Goal: Task Accomplishment & Management: Complete application form

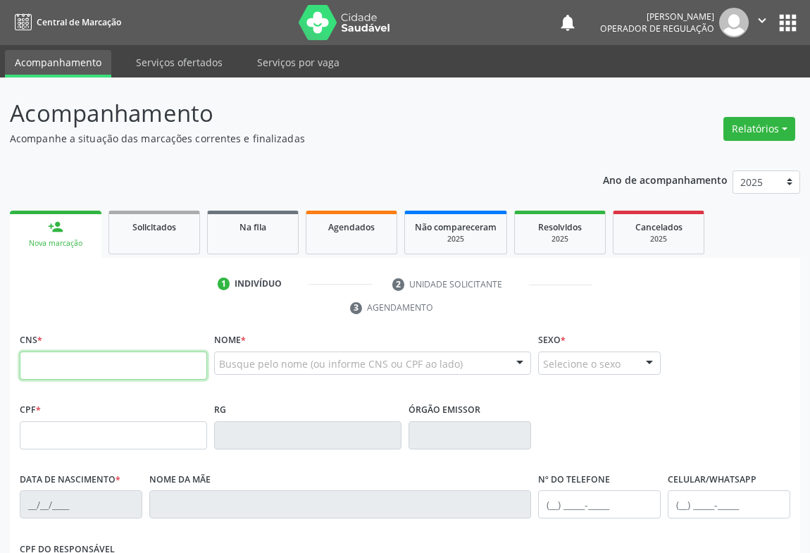
click at [124, 369] on input "text" at bounding box center [113, 366] width 187 height 28
click at [48, 378] on input "text" at bounding box center [113, 366] width 187 height 28
type input "700 5059 8467 7059"
type input "619.302.885-49"
type input "0674400453"
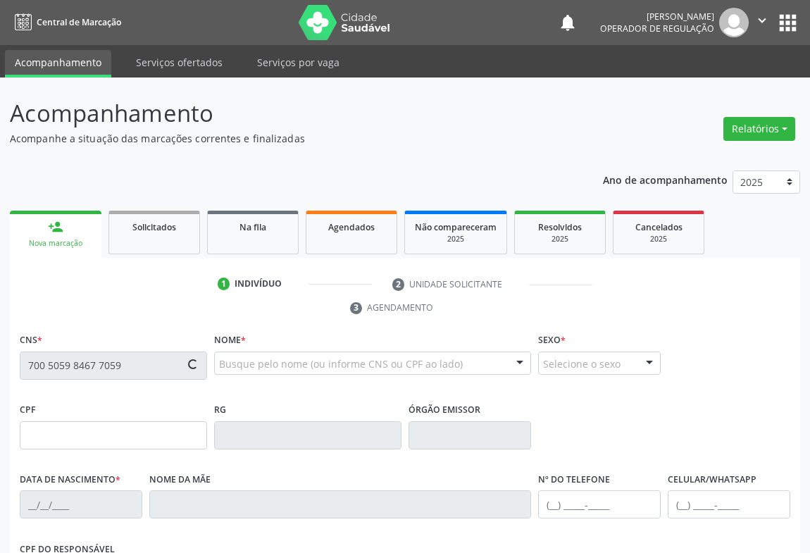
type input "[DATE]"
type input "[PHONE_NUMBER]"
type input "619.302.885-49"
type input "SN"
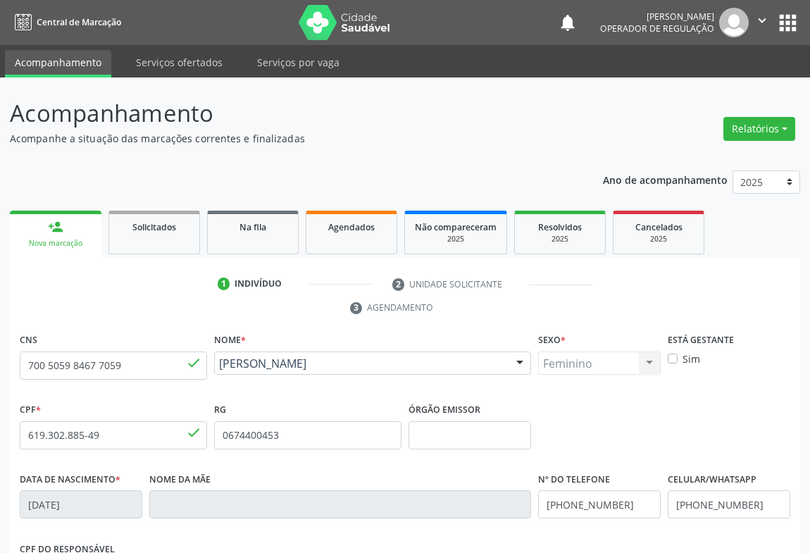
scroll to position [233, 0]
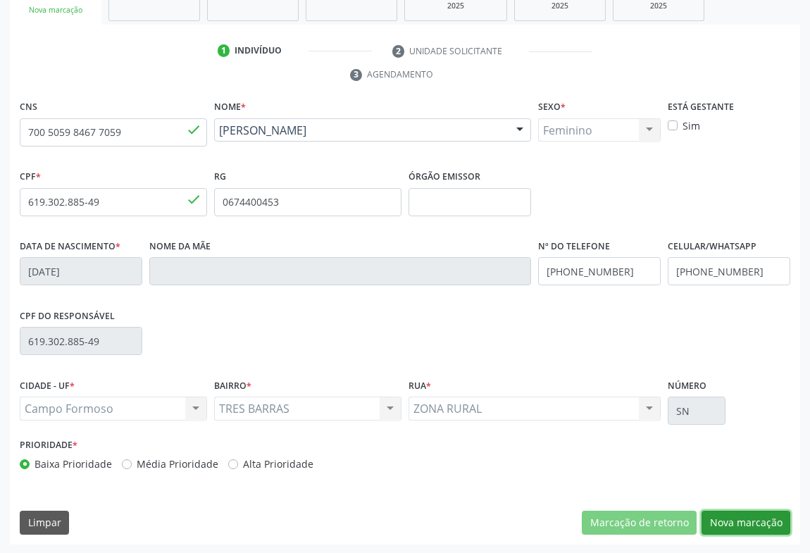
click at [720, 517] on button "Nova marcação" at bounding box center [746, 523] width 89 height 24
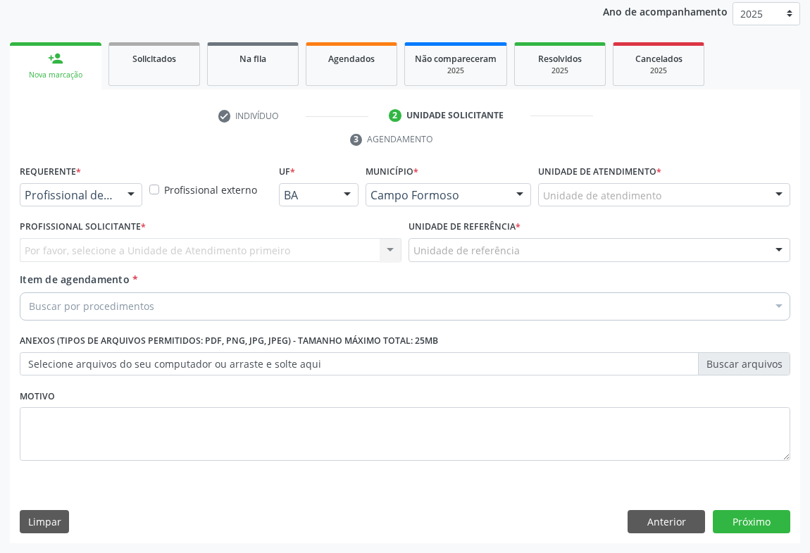
scroll to position [168, 0]
click at [127, 190] on div at bounding box center [130, 197] width 21 height 24
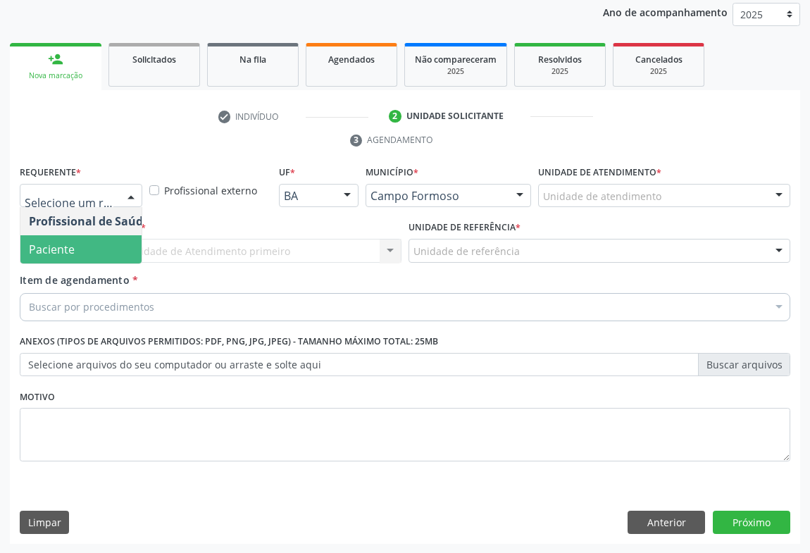
click at [101, 253] on span "Paciente" at bounding box center [88, 249] width 137 height 28
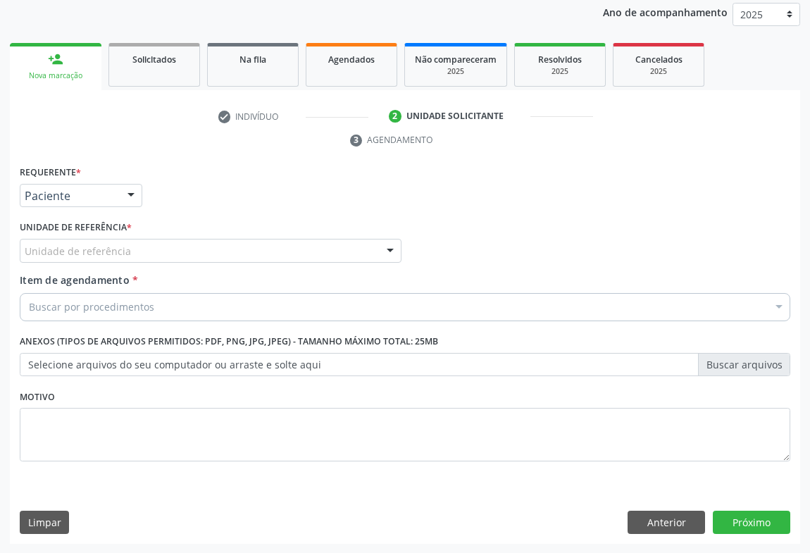
click at [193, 260] on div "Unidade de referência" at bounding box center [211, 251] width 382 height 24
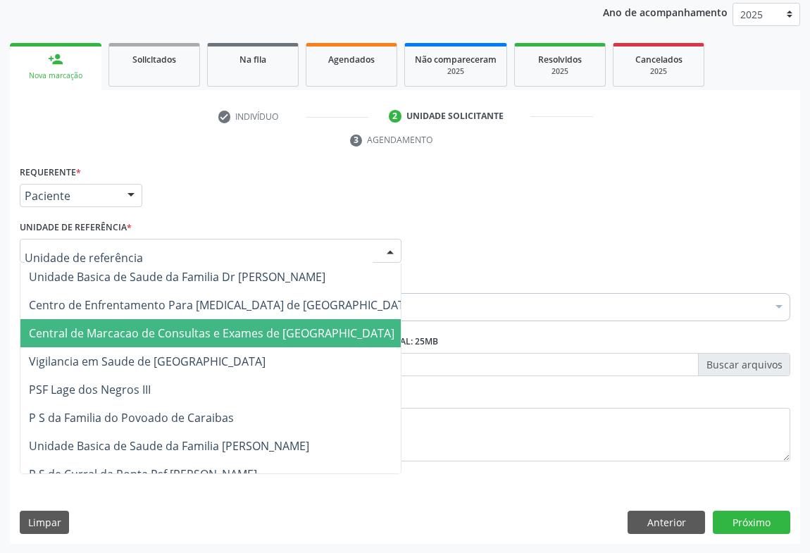
click at [211, 328] on span "Central de Marcacao de Consultas e Exames de [GEOGRAPHIC_DATA]" at bounding box center [212, 334] width 366 height 16
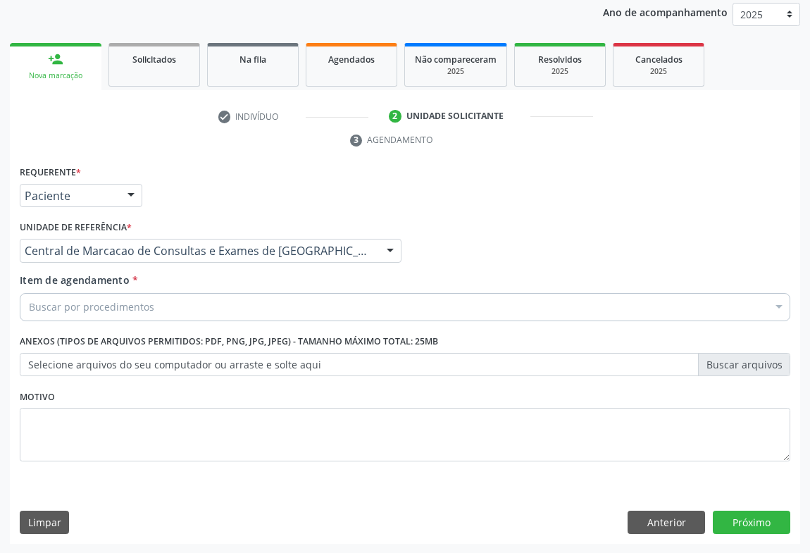
click at [221, 308] on div "Buscar por procedimentos" at bounding box center [405, 307] width 771 height 28
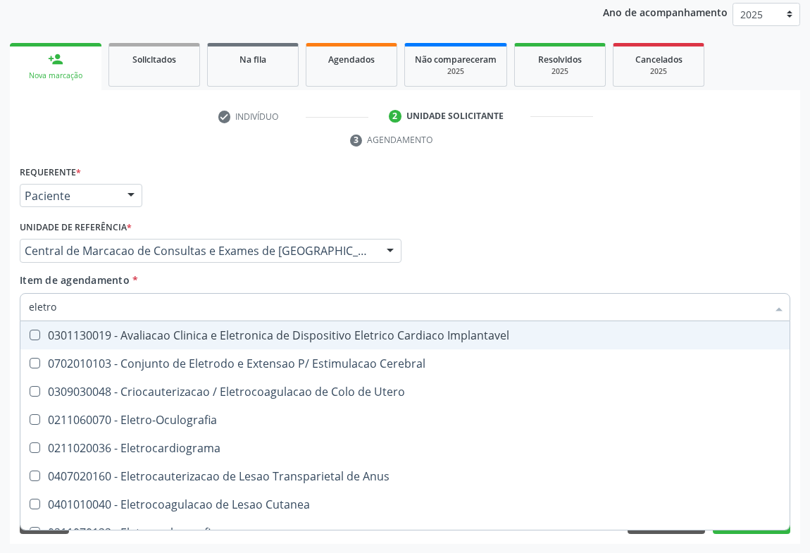
type input "eletroc"
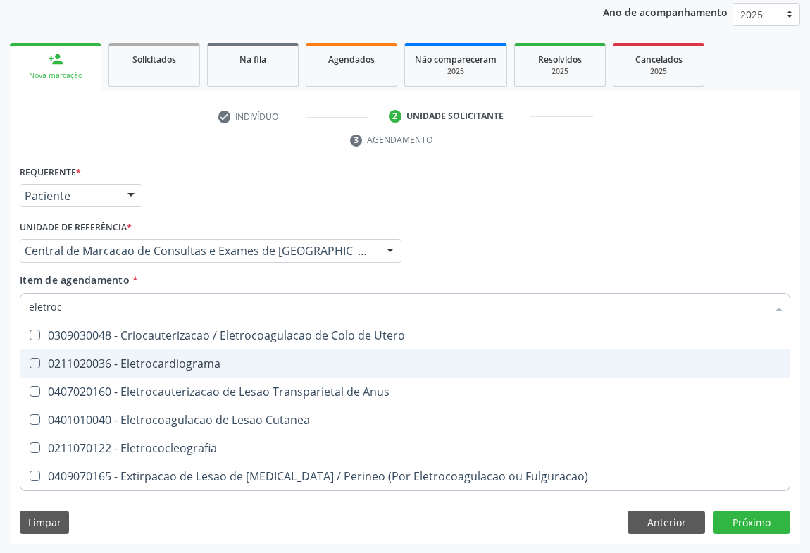
click at [187, 358] on div "0211020036 - Eletrocardiograma" at bounding box center [405, 363] width 753 height 11
checkbox Eletrocardiograma "true"
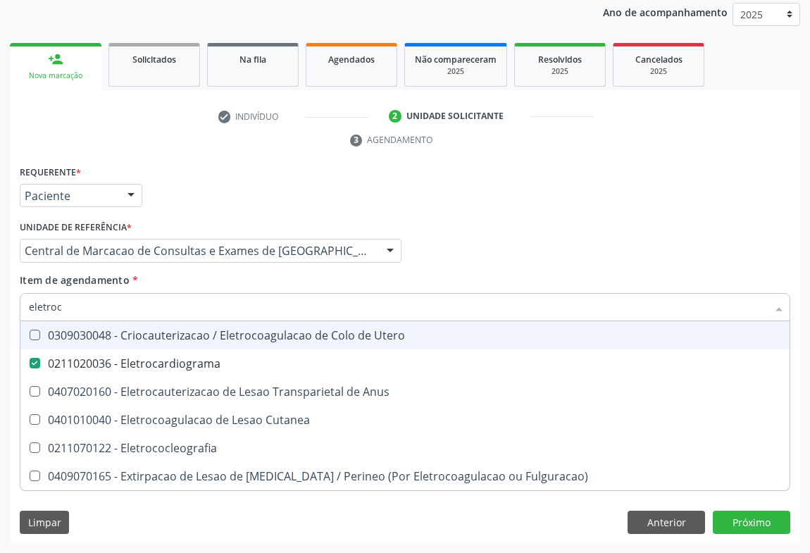
click at [445, 251] on div "Profissional Solicitante Por favor, selecione a Unidade de Atendimento primeiro…" at bounding box center [405, 244] width 778 height 55
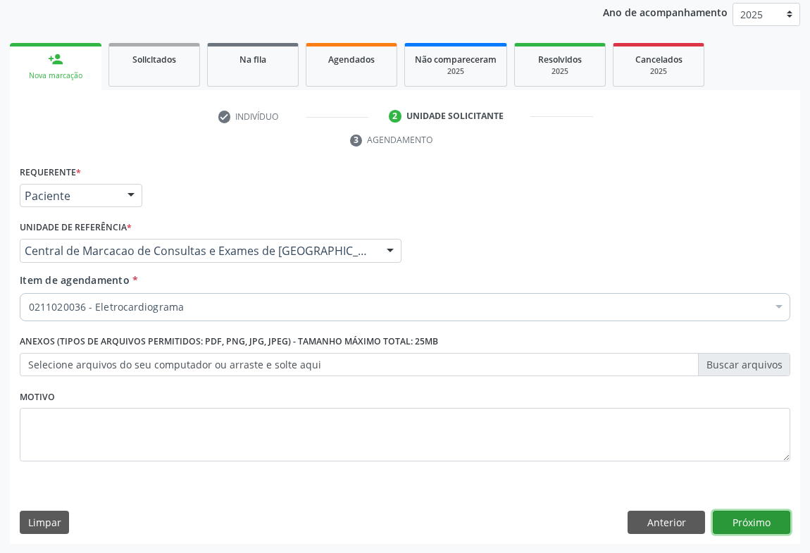
click at [744, 514] on button "Próximo" at bounding box center [752, 523] width 78 height 24
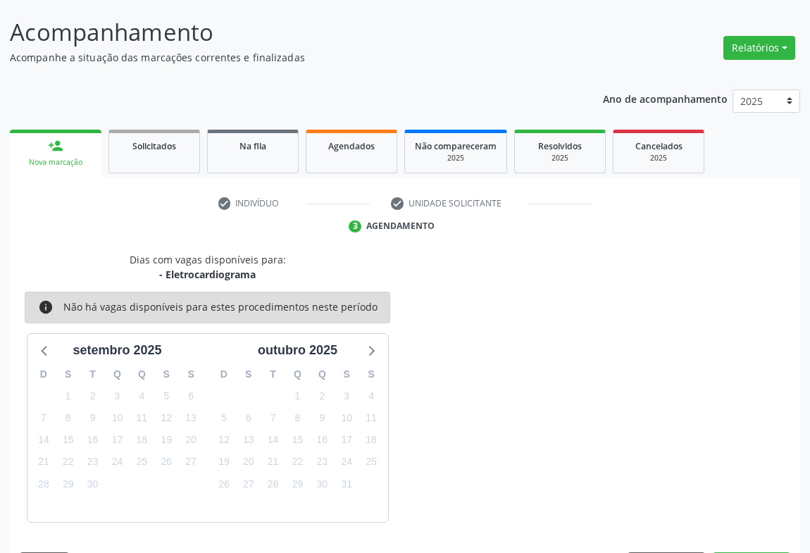
scroll to position [123, 0]
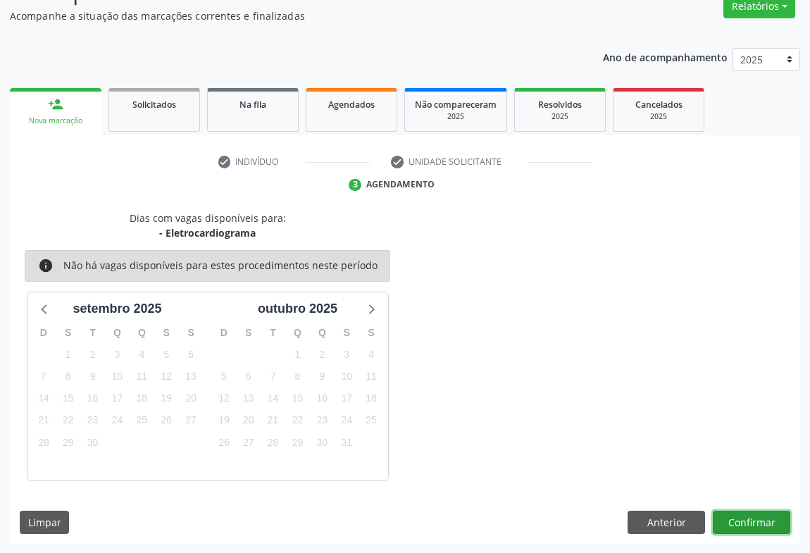
click at [761, 522] on button "Confirmar" at bounding box center [752, 523] width 78 height 24
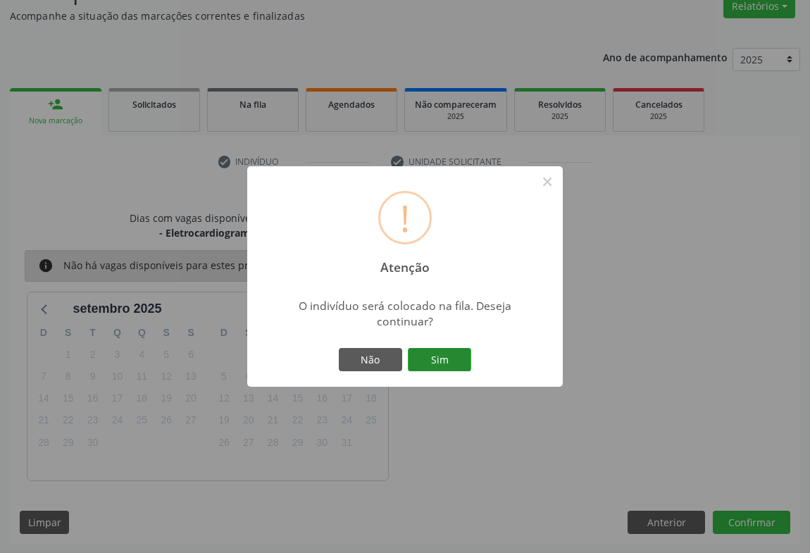
click at [442, 351] on button "Sim" at bounding box center [439, 360] width 63 height 24
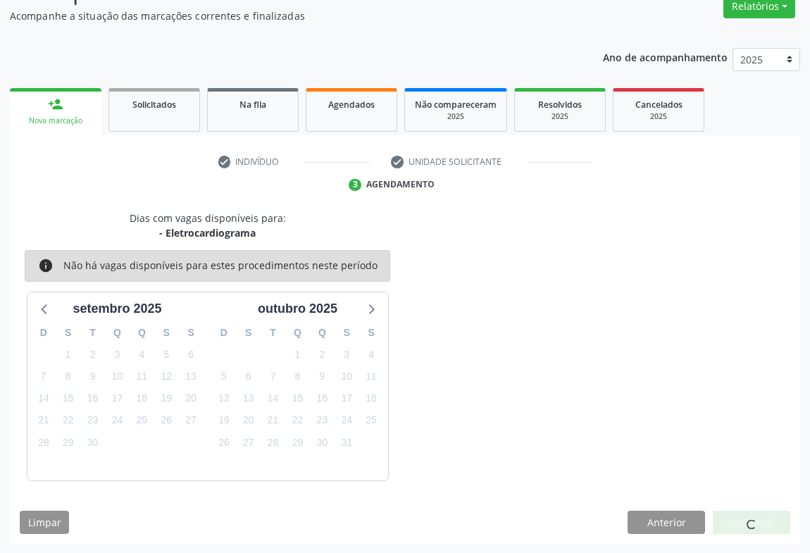
scroll to position [0, 0]
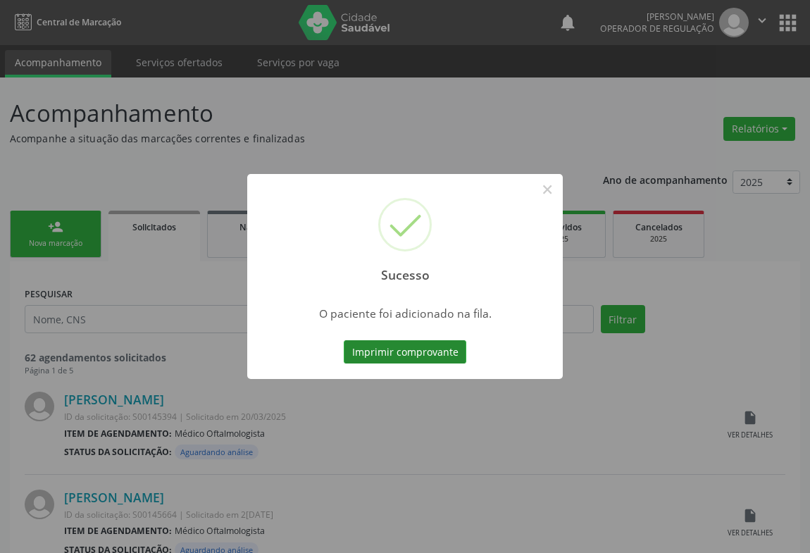
click at [442, 352] on button "Imprimir comprovante" at bounding box center [405, 352] width 123 height 24
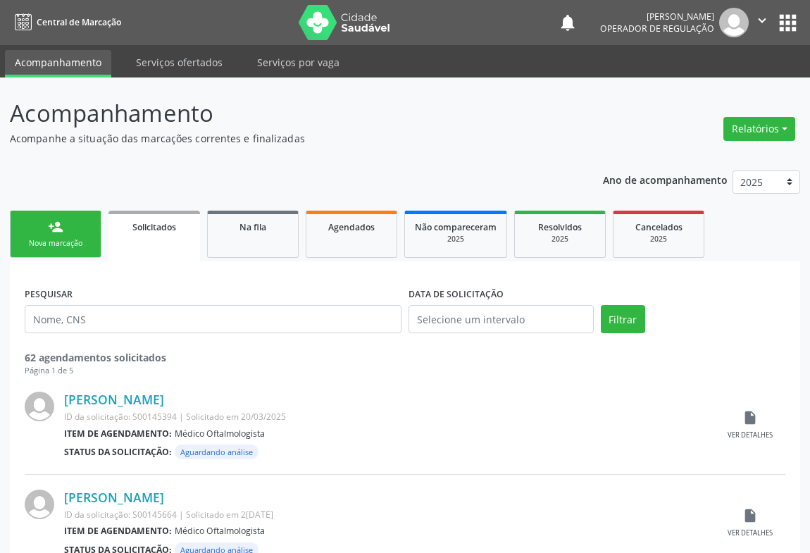
click at [30, 233] on link "person_add Nova marcação" at bounding box center [56, 234] width 92 height 47
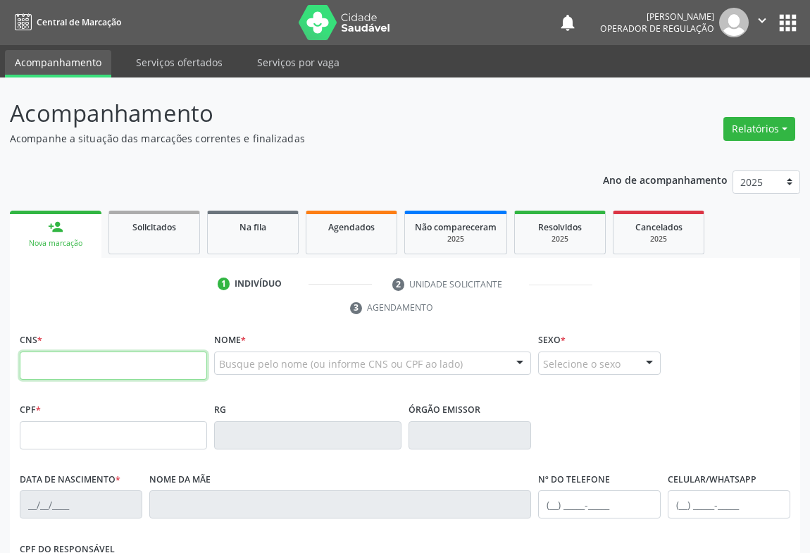
drag, startPoint x: 80, startPoint y: 369, endPoint x: 82, endPoint y: 354, distance: 14.9
click at [80, 369] on input "text" at bounding box center [113, 366] width 187 height 28
click at [75, 363] on input "text" at bounding box center [113, 366] width 187 height 28
type input "702 6027 4086 6149"
type input "0655464824"
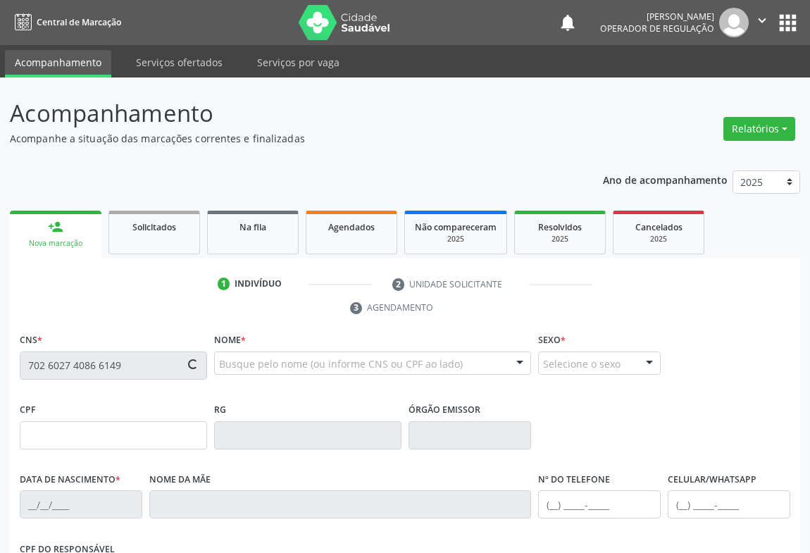
type input "SP"
type input "12/02/1964"
type input "(74) 99141-1937"
type input "838.521.405-44"
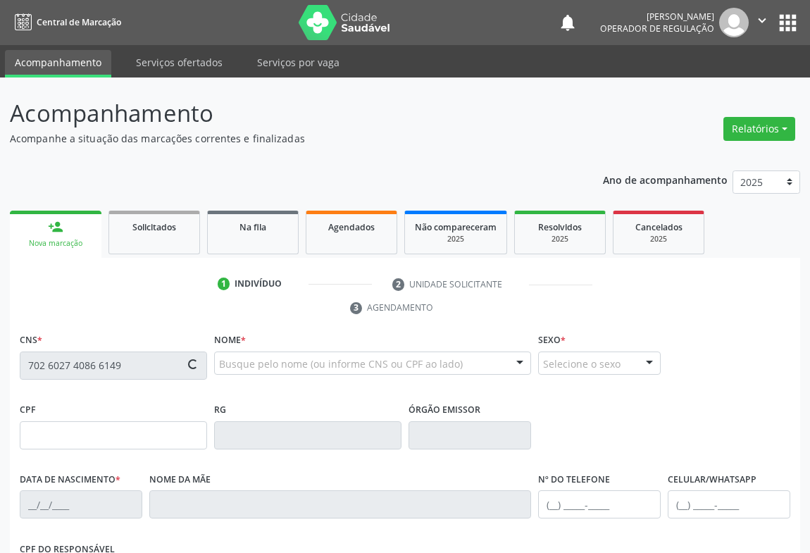
type input "S/N"
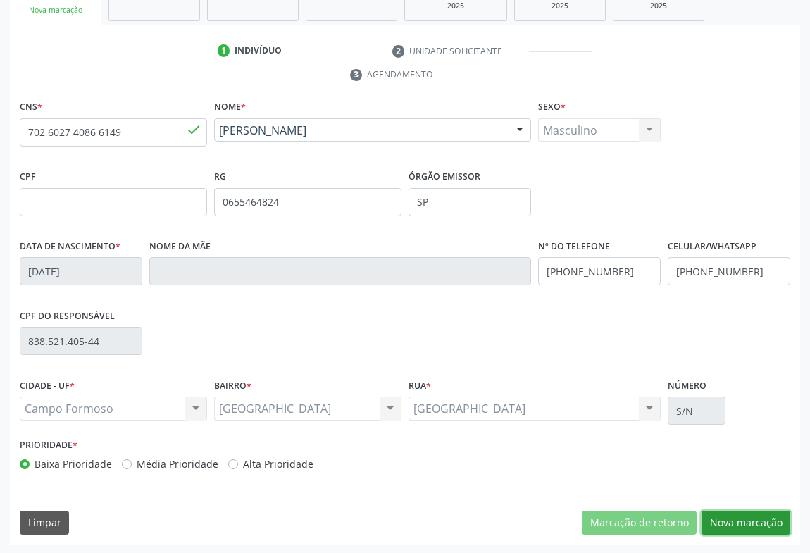
click at [705, 522] on button "Nova marcação" at bounding box center [746, 523] width 89 height 24
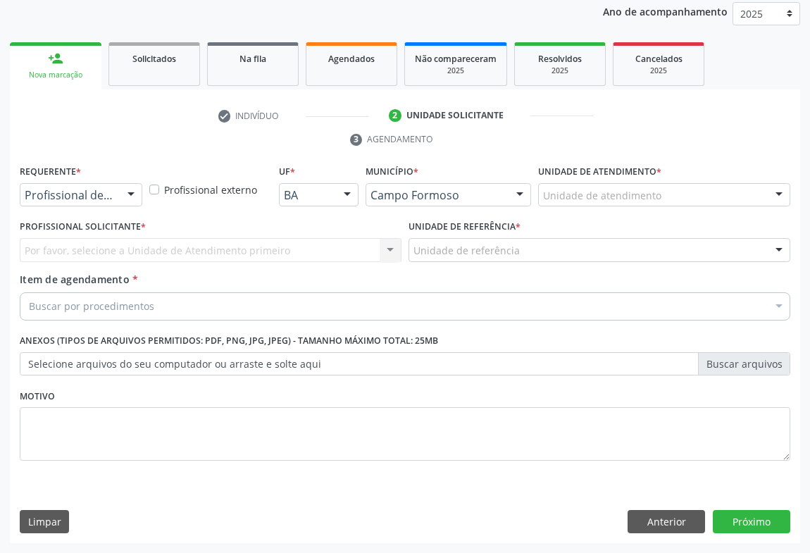
scroll to position [168, 0]
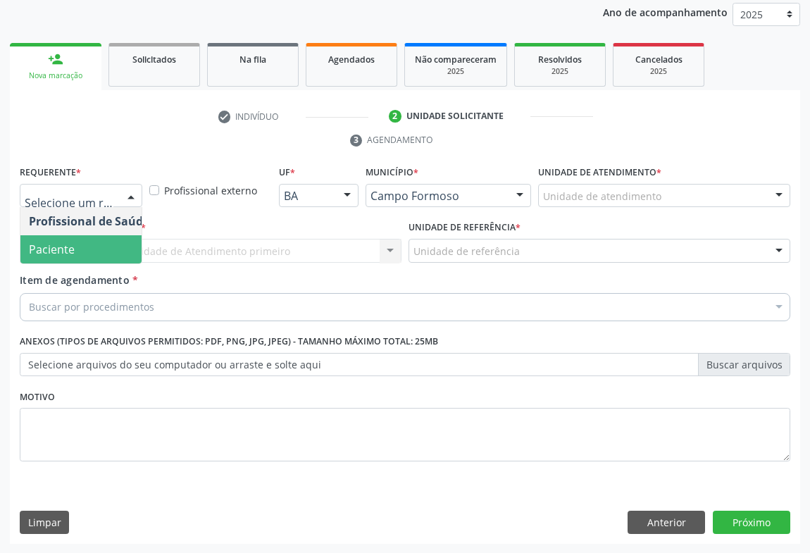
click at [62, 245] on span "Paciente" at bounding box center [52, 250] width 46 height 16
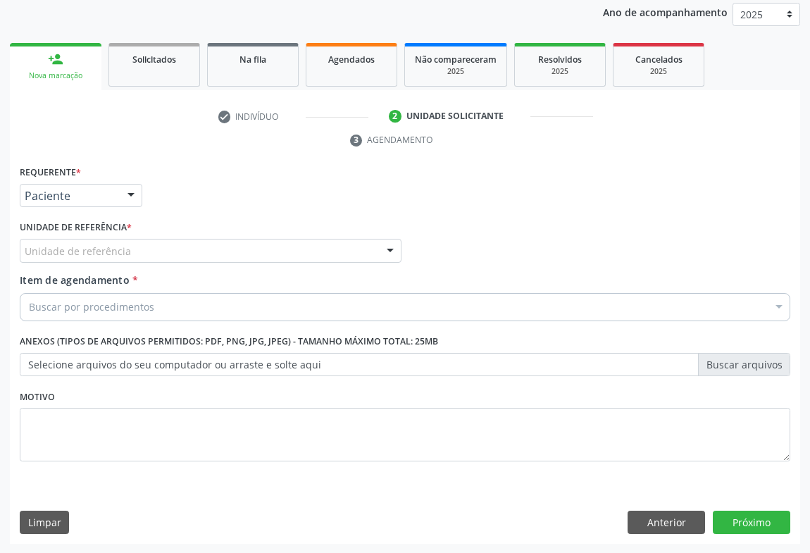
click at [177, 240] on div "Unidade de referência" at bounding box center [211, 251] width 382 height 24
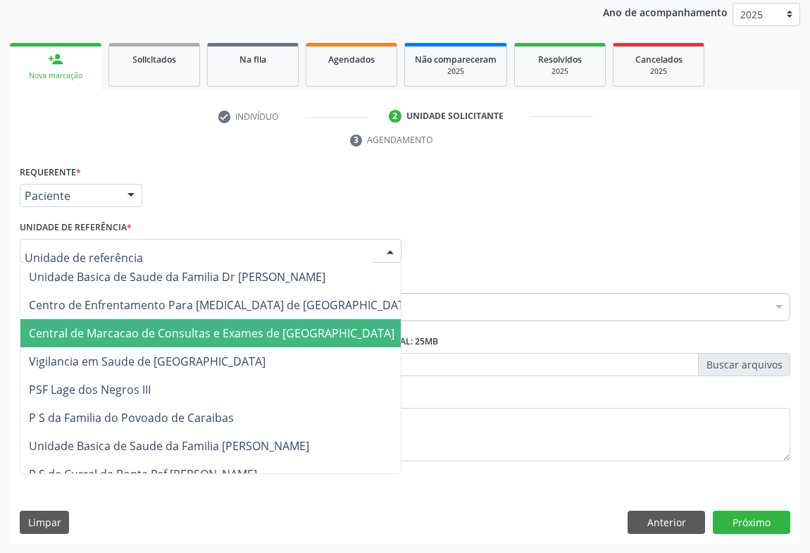
click at [178, 333] on span "Central de Marcacao de Consultas e Exames de [GEOGRAPHIC_DATA]" at bounding box center [212, 334] width 366 height 16
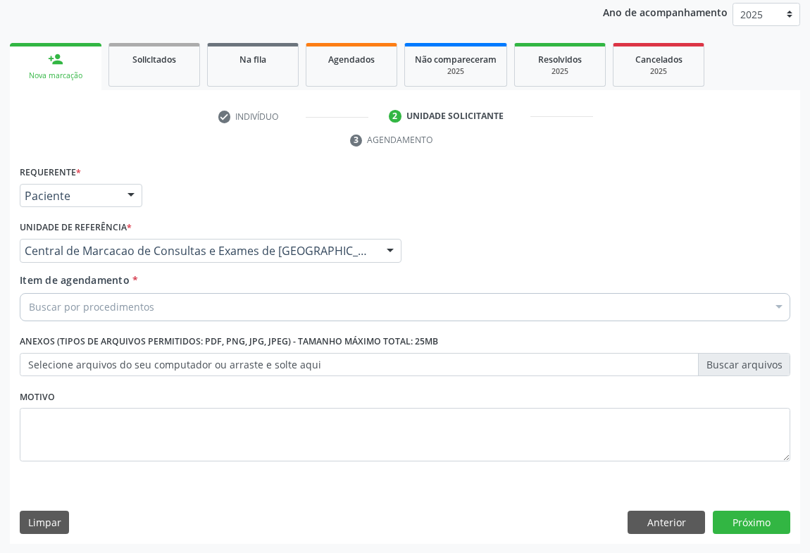
click at [186, 309] on div "Buscar por procedimentos" at bounding box center [405, 307] width 771 height 28
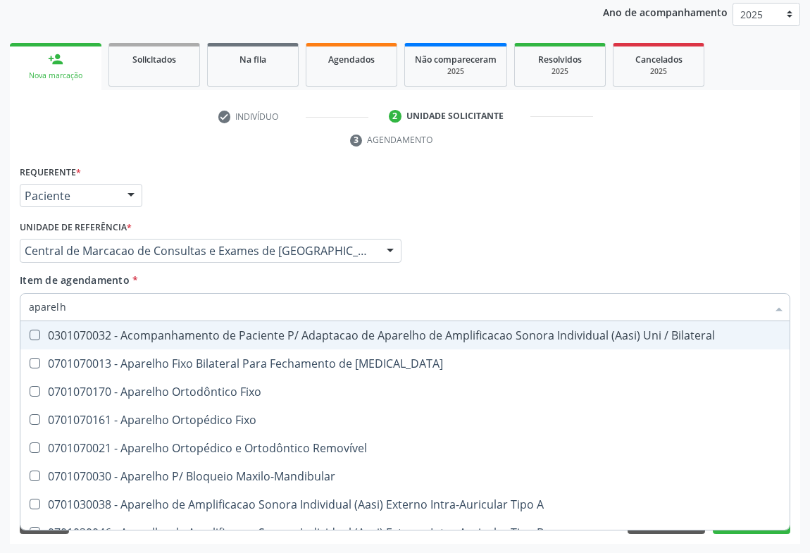
type input "aparelho"
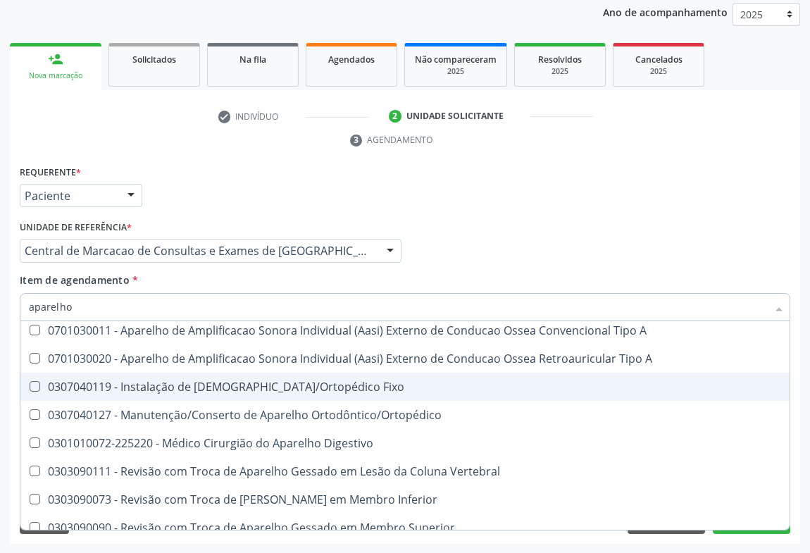
scroll to position [862, 0]
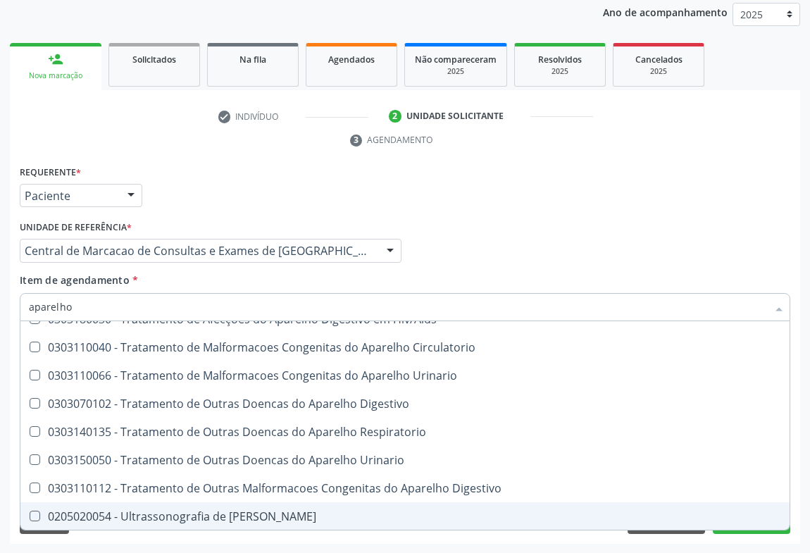
click at [159, 521] on span "0205020054 - Ultrassonografia de Aparelho Urinario" at bounding box center [404, 516] width 769 height 28
checkbox Urinario "true"
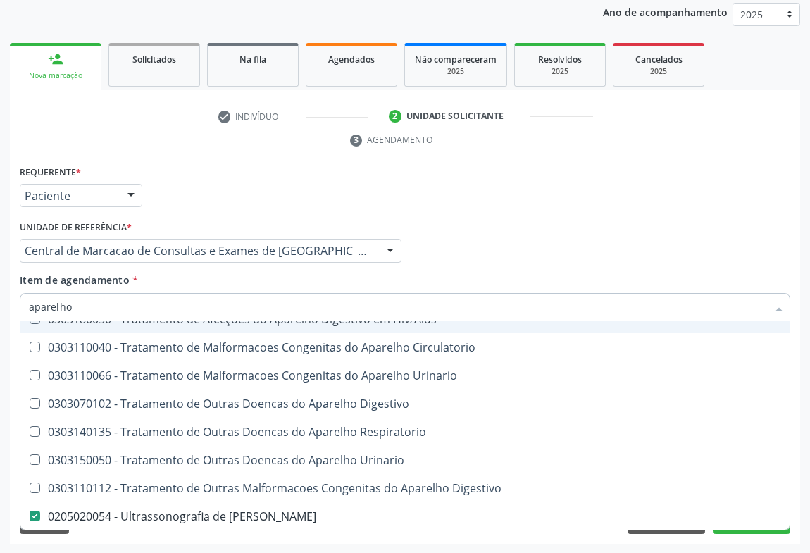
click at [183, 309] on input "aparelho" at bounding box center [398, 307] width 738 height 28
type input "ur"
checkbox Urinario "false"
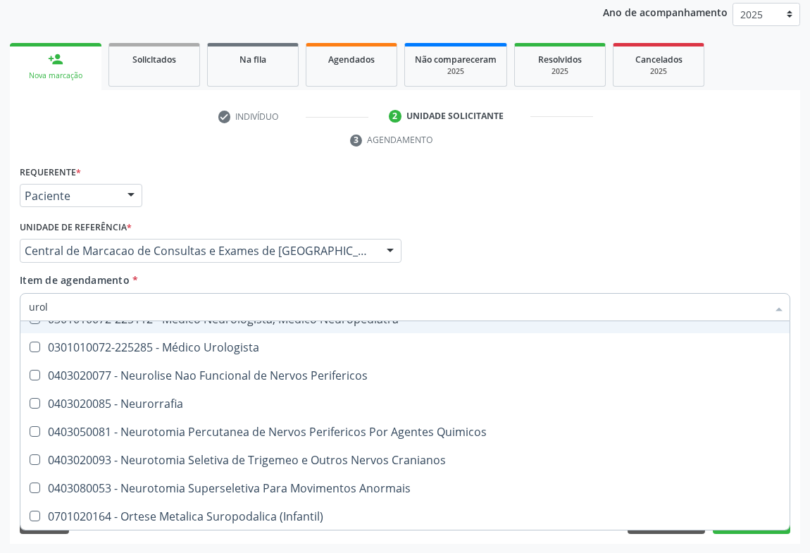
scroll to position [16, 0]
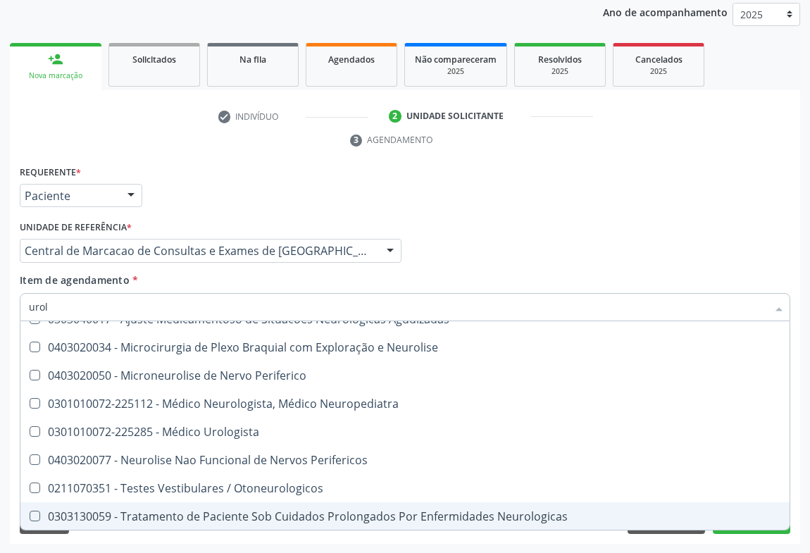
type input "urolo"
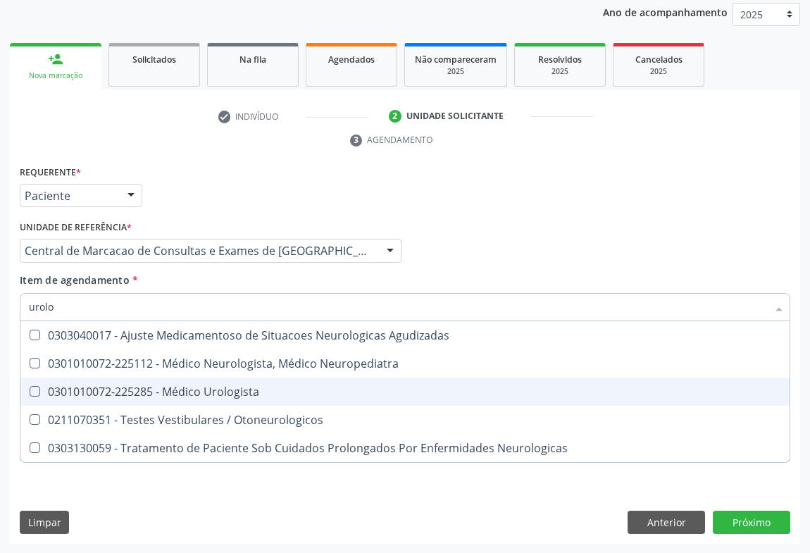
click at [154, 388] on div "0301010072-225285 - Médico Urologista" at bounding box center [405, 391] width 753 height 11
checkbox Urologista "true"
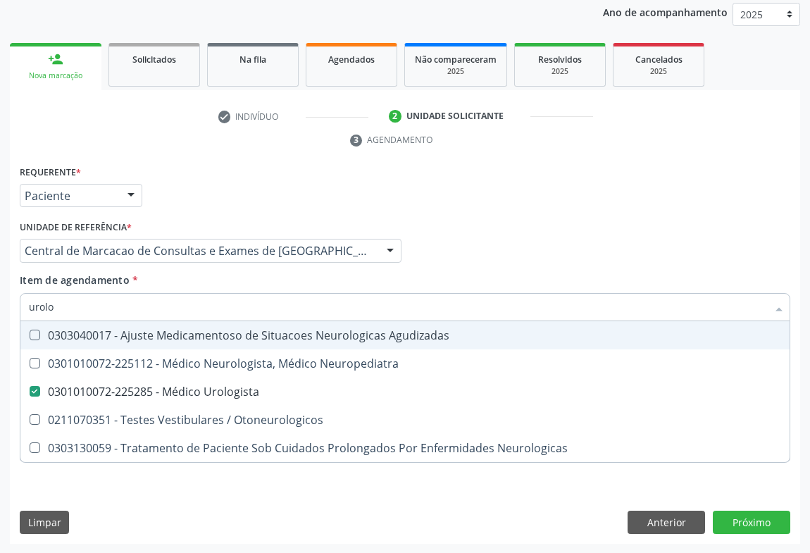
click at [535, 268] on div "Profissional Solicitante Por favor, selecione a Unidade de Atendimento primeiro…" at bounding box center [405, 244] width 778 height 55
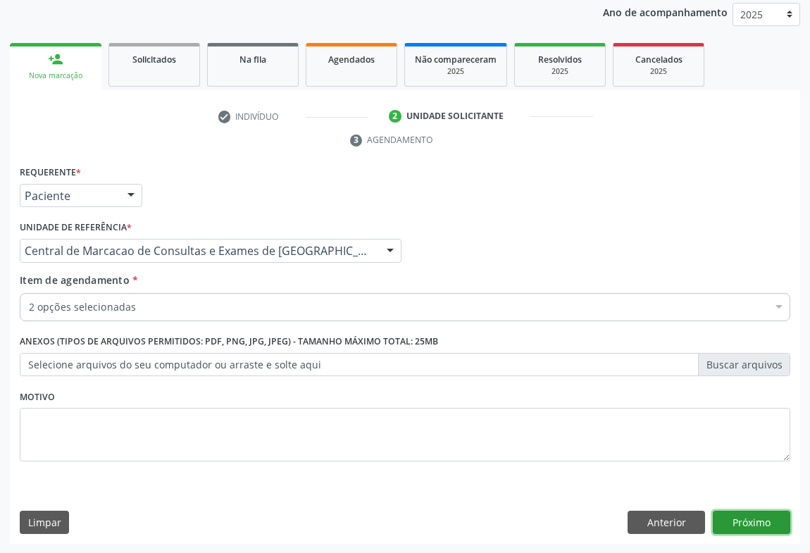
click at [735, 521] on button "Próximo" at bounding box center [752, 523] width 78 height 24
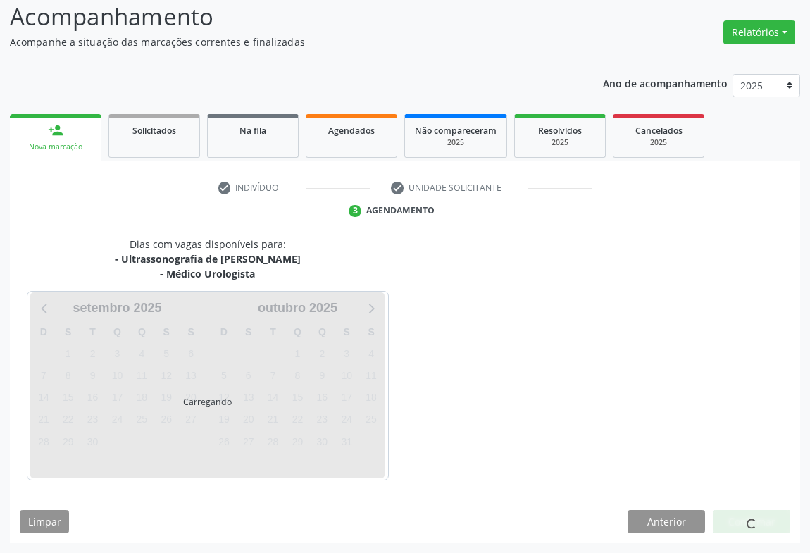
scroll to position [137, 0]
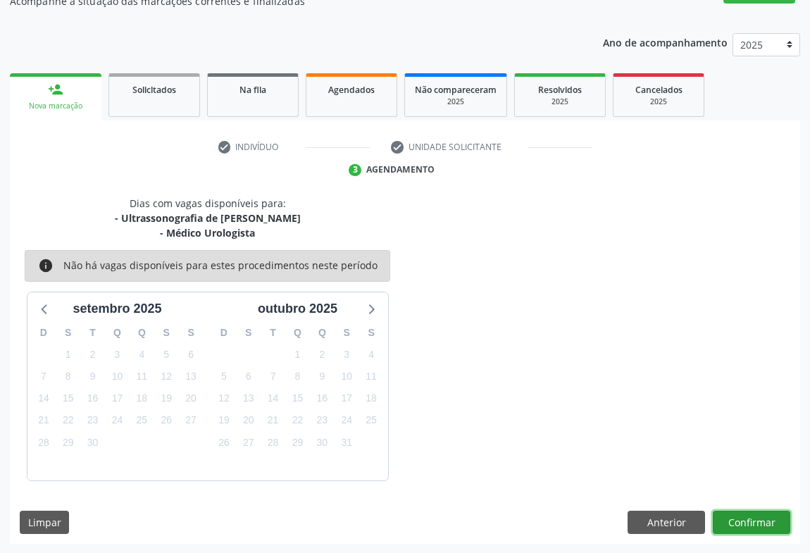
click at [745, 519] on button "Confirmar" at bounding box center [752, 523] width 78 height 24
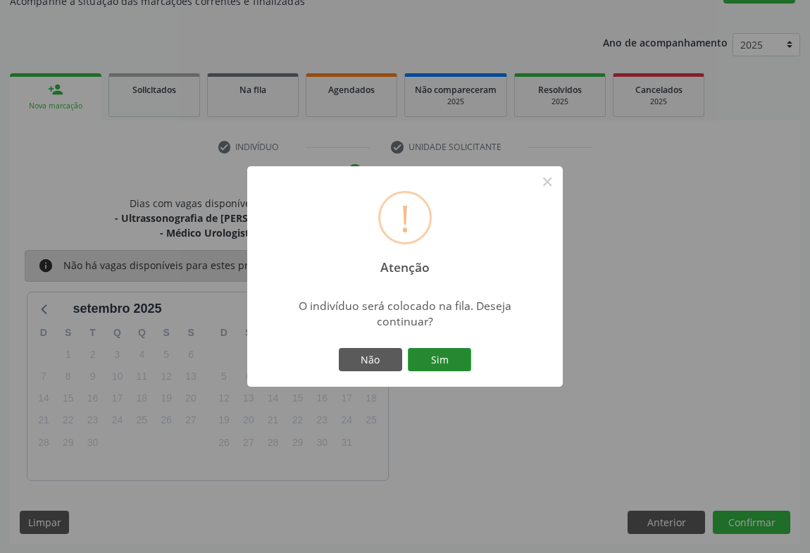
click at [452, 356] on button "Sim" at bounding box center [439, 360] width 63 height 24
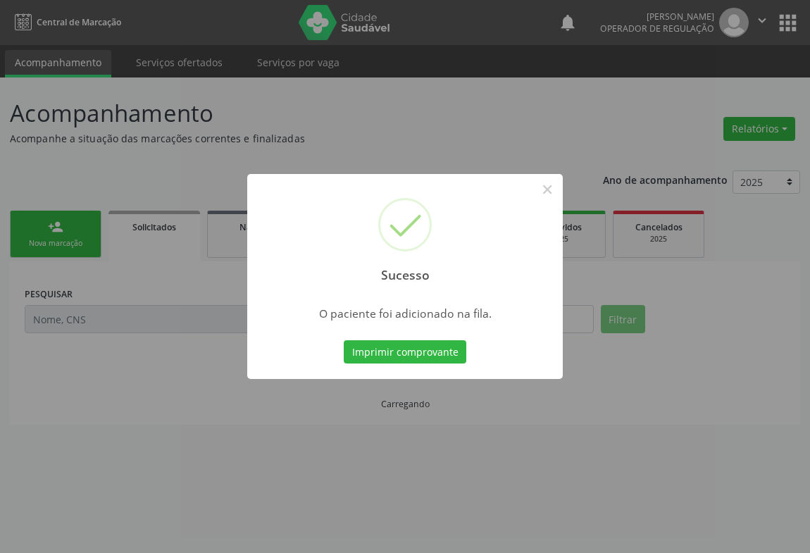
scroll to position [0, 0]
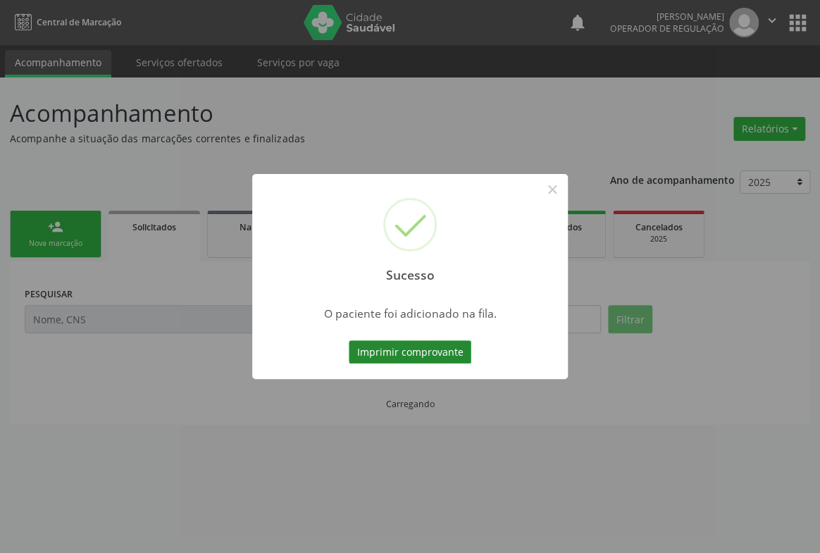
click at [452, 345] on button "Imprimir comprovante" at bounding box center [410, 352] width 123 height 24
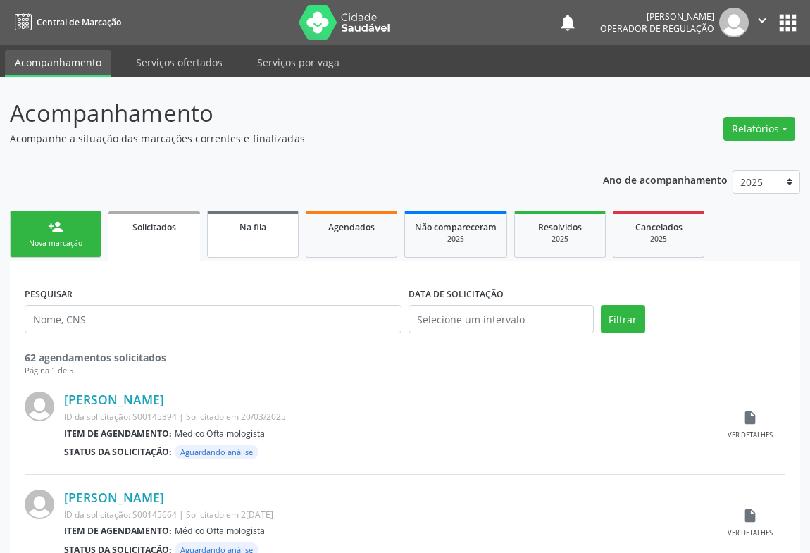
click at [254, 244] on link "Na fila" at bounding box center [253, 234] width 92 height 47
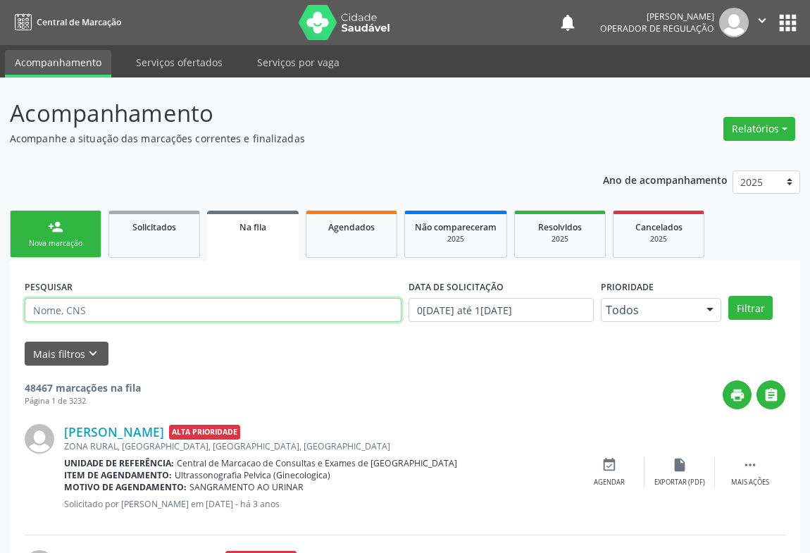
click at [267, 312] on input "text" at bounding box center [213, 310] width 377 height 24
type input "700503386058752"
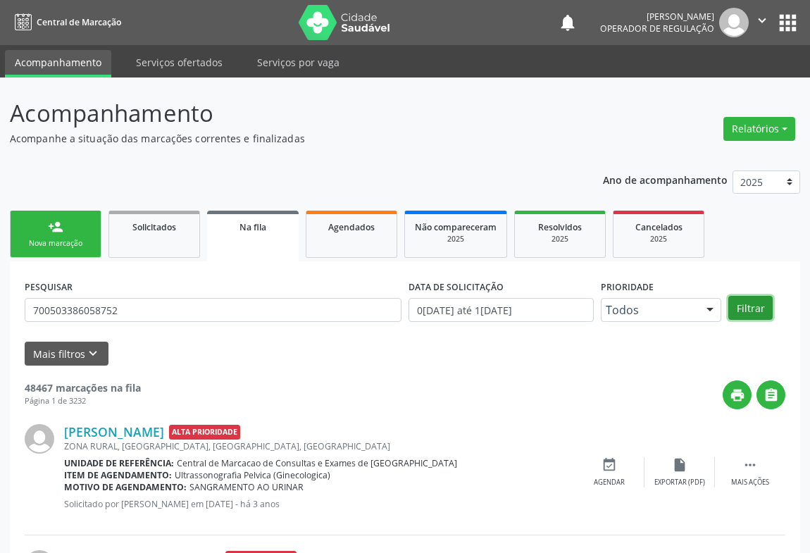
click at [748, 310] on button "Filtrar" at bounding box center [751, 308] width 44 height 24
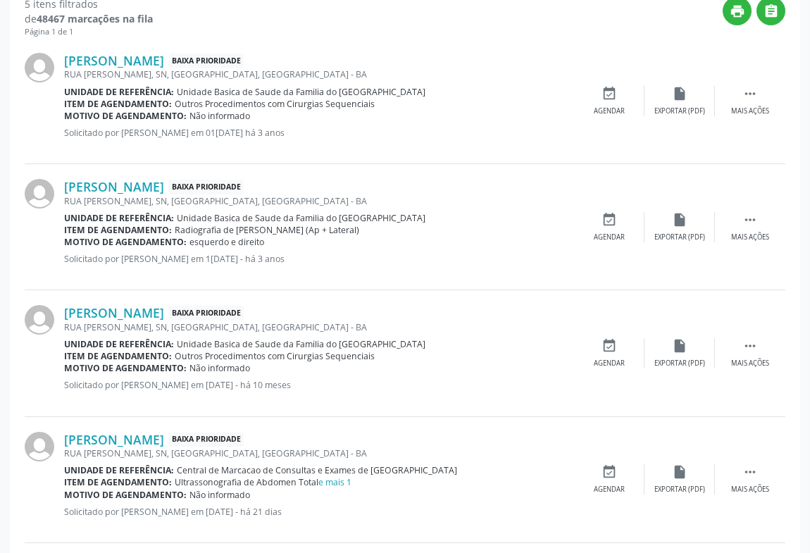
scroll to position [523, 0]
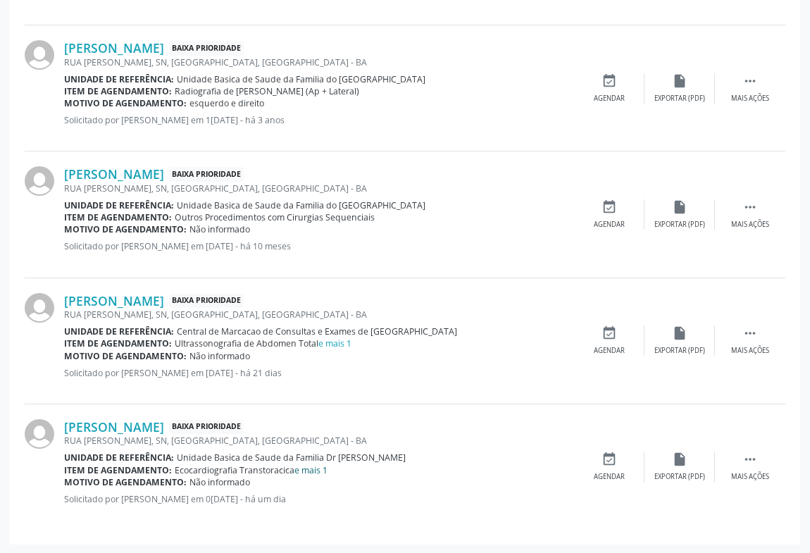
click at [323, 468] on link "e mais 1" at bounding box center [311, 470] width 33 height 12
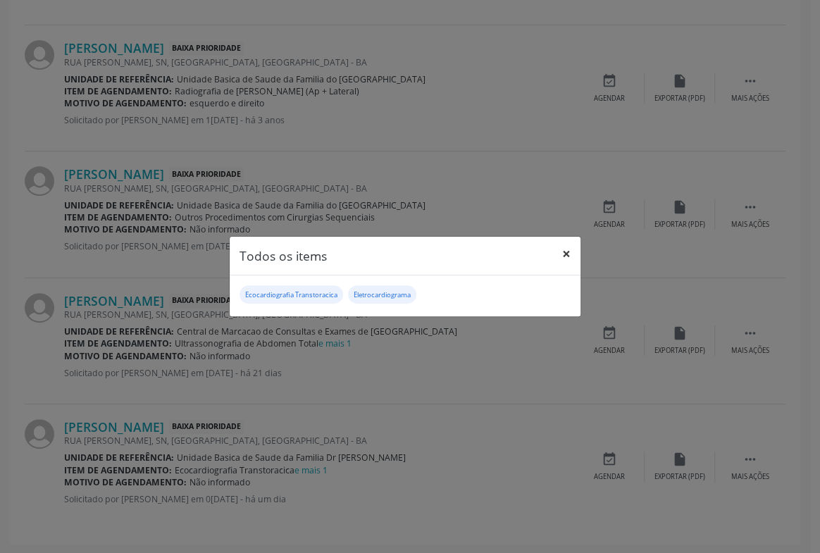
click at [566, 255] on button "×" at bounding box center [566, 254] width 28 height 35
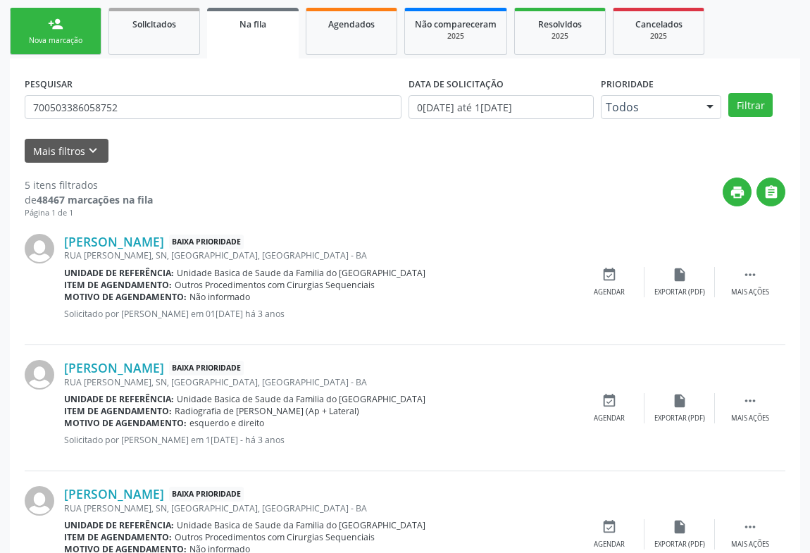
scroll to position [0, 0]
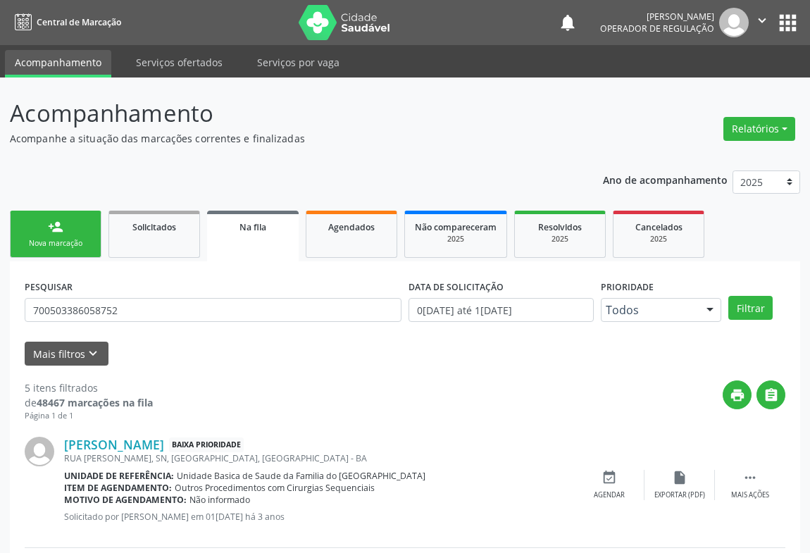
click at [76, 216] on link "person_add Nova marcação" at bounding box center [56, 234] width 92 height 47
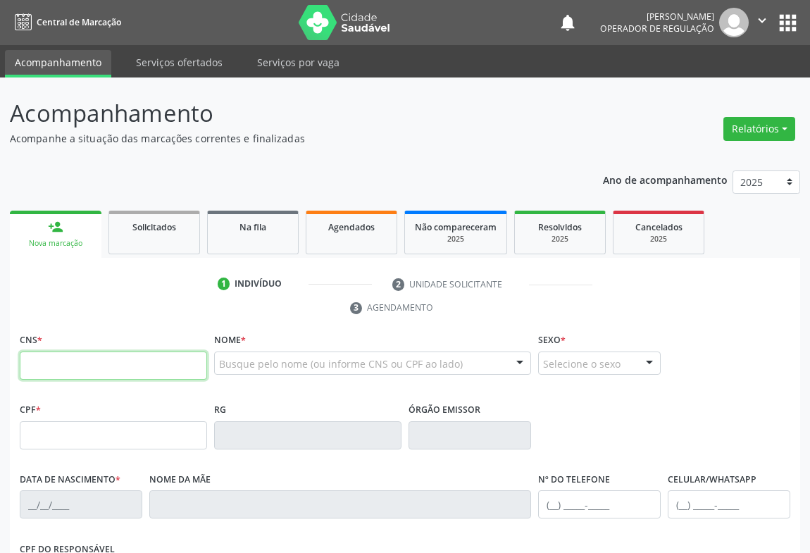
click at [65, 366] on input "text" at bounding box center [113, 366] width 187 height 28
type input "708 6045 8447 0485"
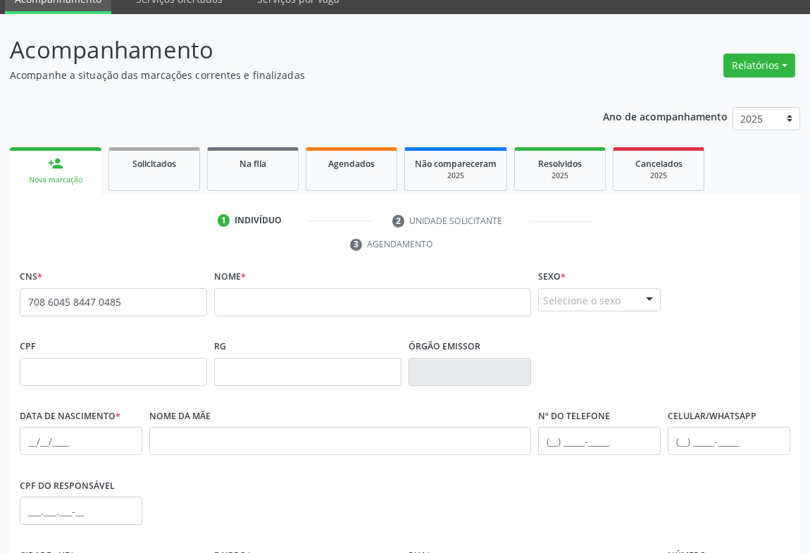
scroll to position [233, 0]
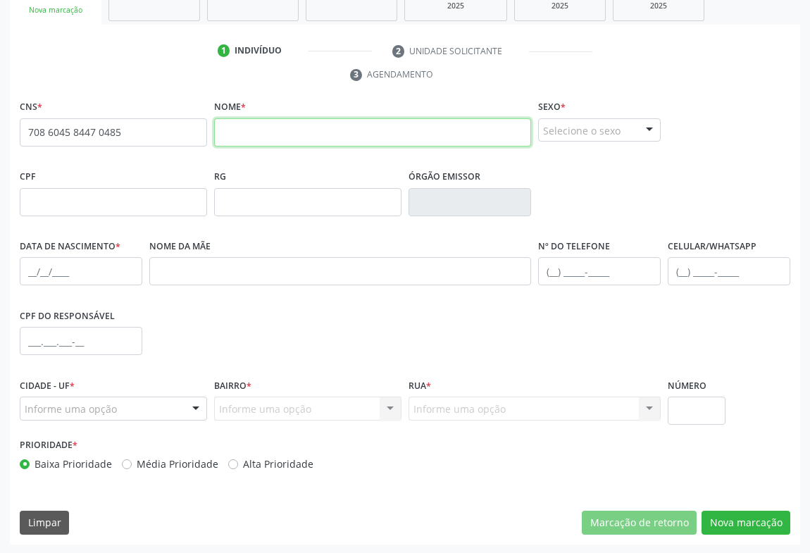
click at [221, 143] on input "text" at bounding box center [372, 132] width 317 height 28
type input "anaires dos santos"
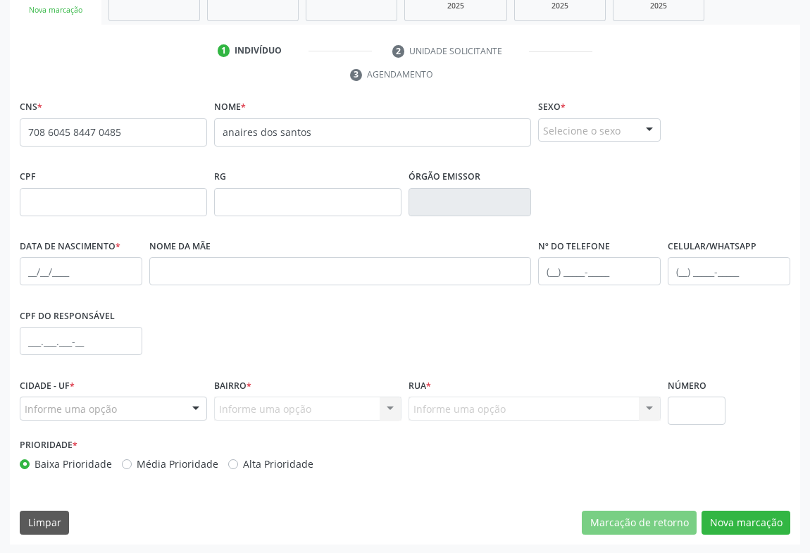
click at [571, 123] on div "Selecione o sexo" at bounding box center [599, 130] width 123 height 24
click at [571, 185] on span "Feminino" at bounding box center [571, 184] width 49 height 16
click at [20, 272] on input "text" at bounding box center [81, 271] width 123 height 28
type input "16/05/2006"
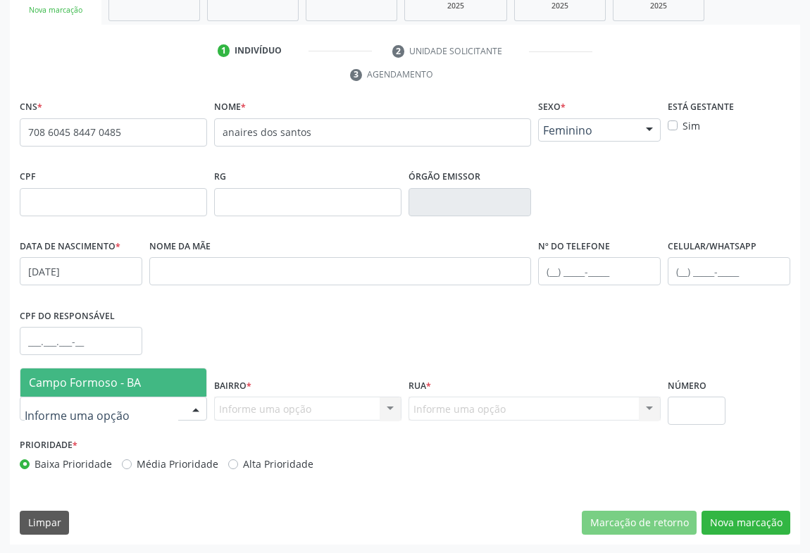
click at [94, 378] on span "Campo Formoso - BA" at bounding box center [85, 383] width 112 height 16
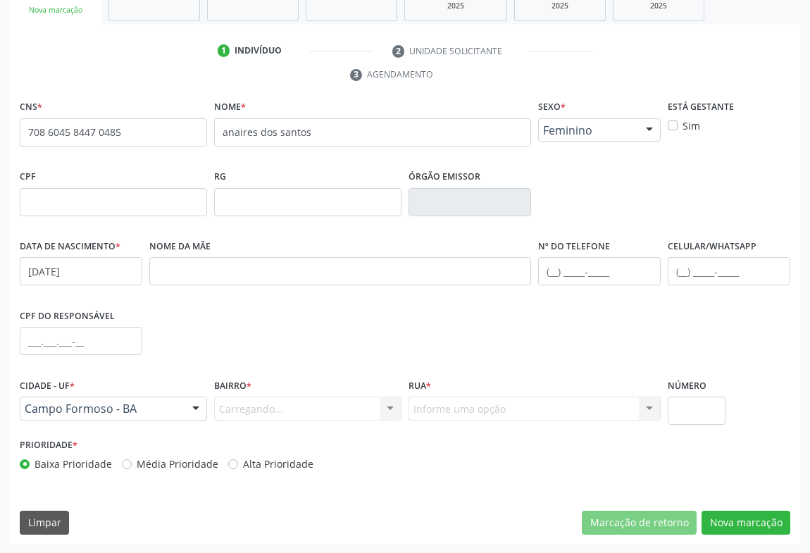
click at [287, 403] on div "Carregando... Nenhum resultado encontrado para: " " Nenhuma opção encontrada. D…" at bounding box center [307, 409] width 187 height 24
click at [389, 405] on div at bounding box center [390, 409] width 21 height 24
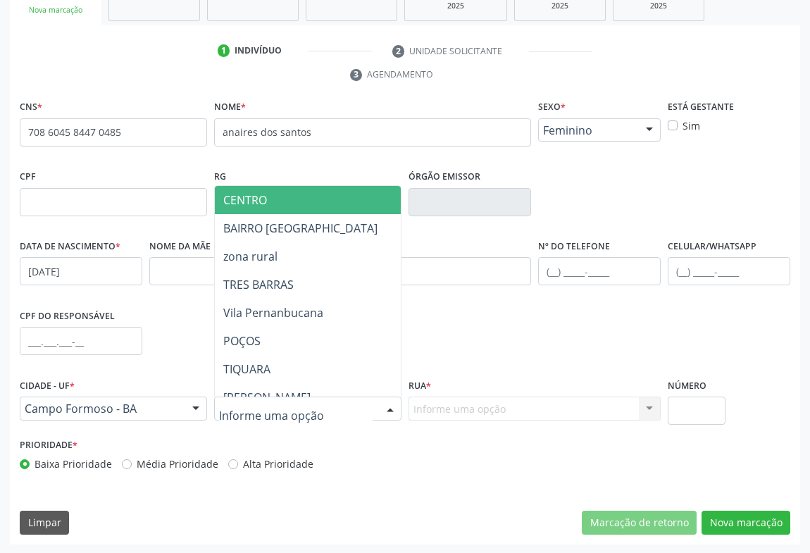
click at [312, 197] on span "CENTRO" at bounding box center [367, 200] width 304 height 28
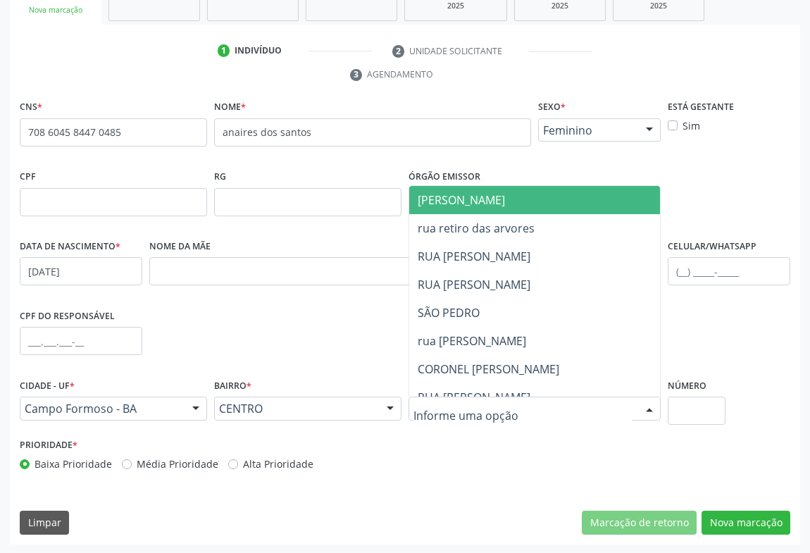
click at [373, 410] on div "CENTRO" at bounding box center [307, 409] width 187 height 24
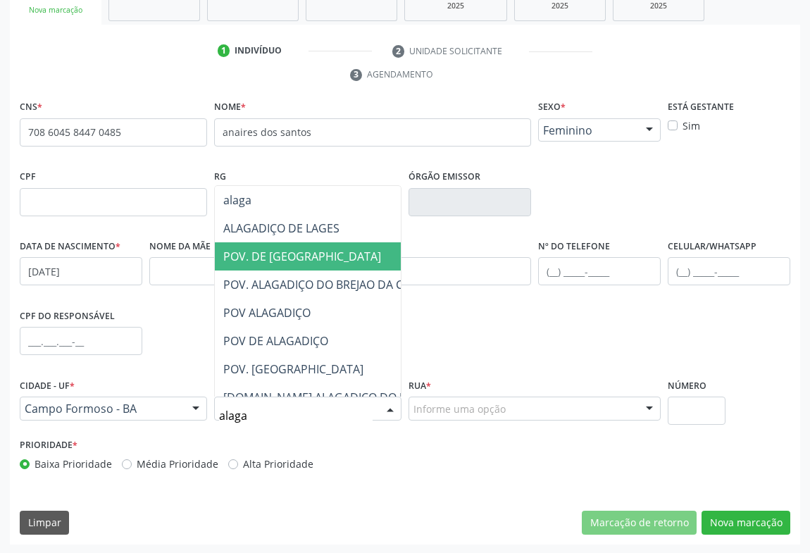
type input "alagad"
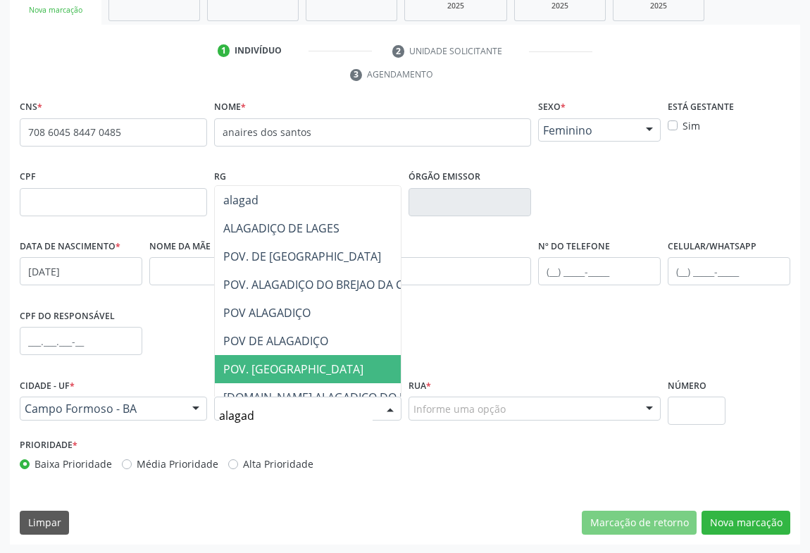
click at [340, 357] on span "POV. ALAGADIÇO DE LAGES" at bounding box center [345, 369] width 261 height 28
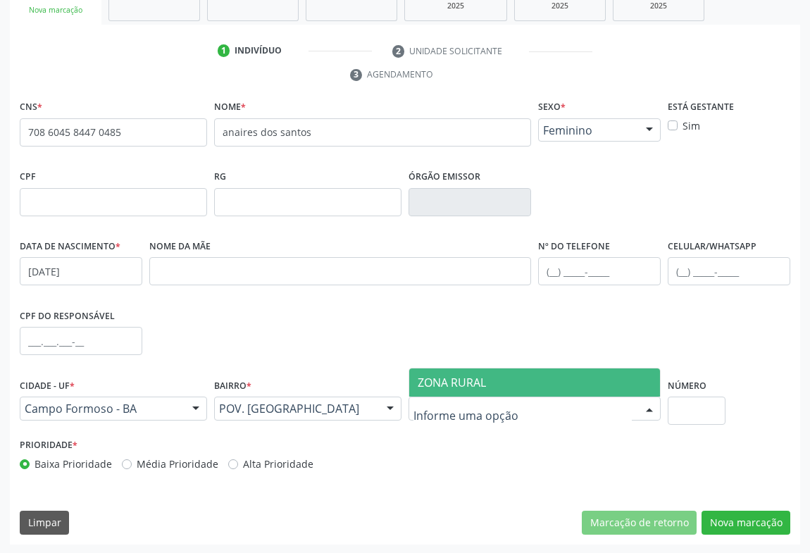
click at [481, 375] on span "ZONA RURAL" at bounding box center [452, 383] width 68 height 16
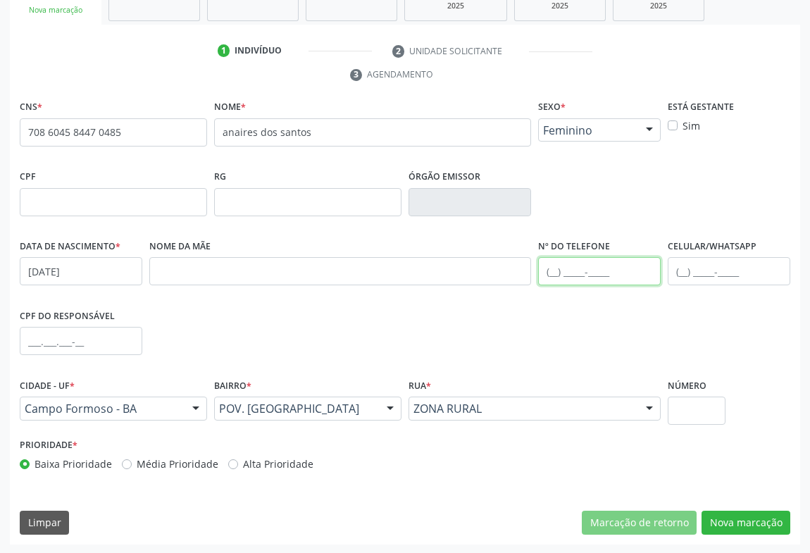
click at [553, 270] on input "text" at bounding box center [599, 271] width 123 height 28
type input "(74) 98804-2593"
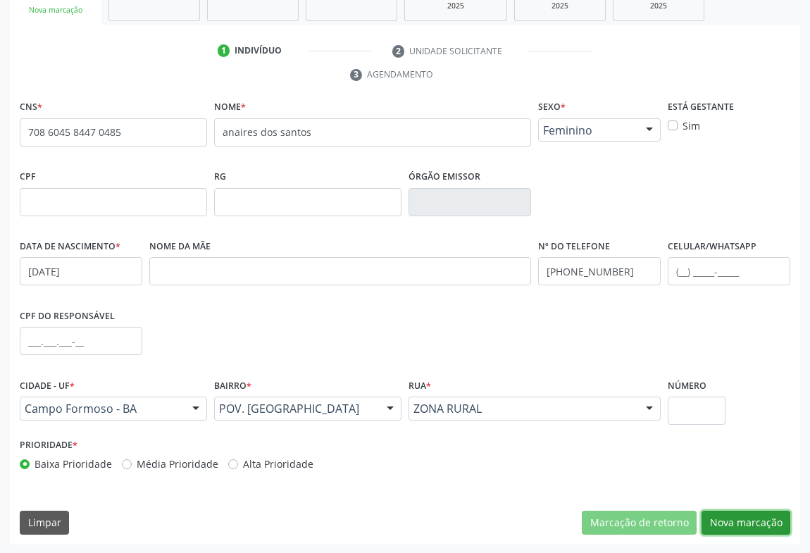
click at [731, 515] on button "Nova marcação" at bounding box center [746, 523] width 89 height 24
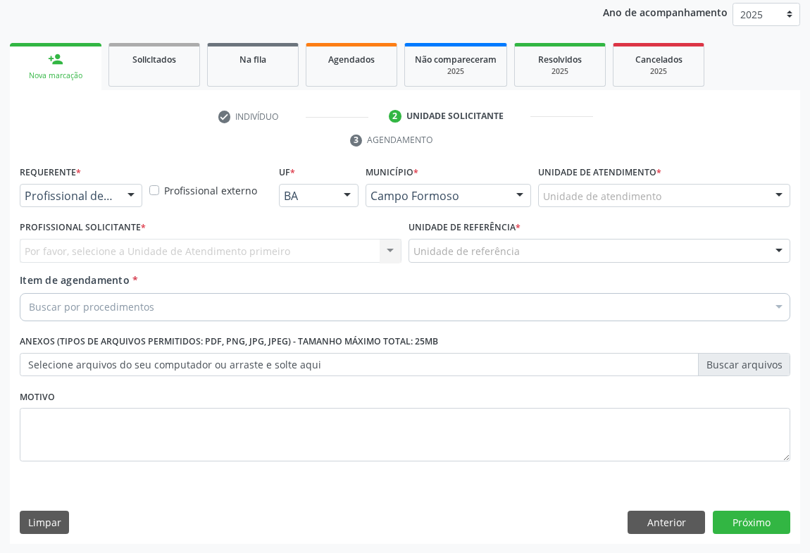
click at [134, 199] on div at bounding box center [130, 197] width 21 height 24
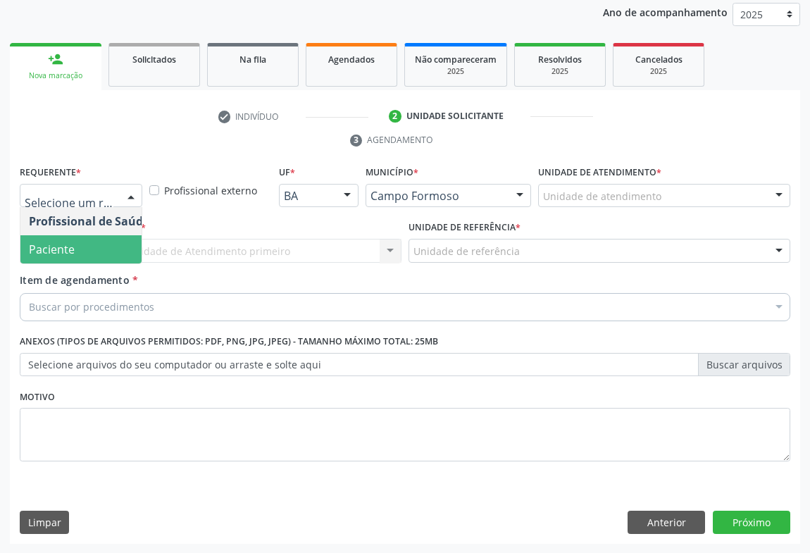
click at [98, 259] on span "Paciente" at bounding box center [88, 249] width 137 height 28
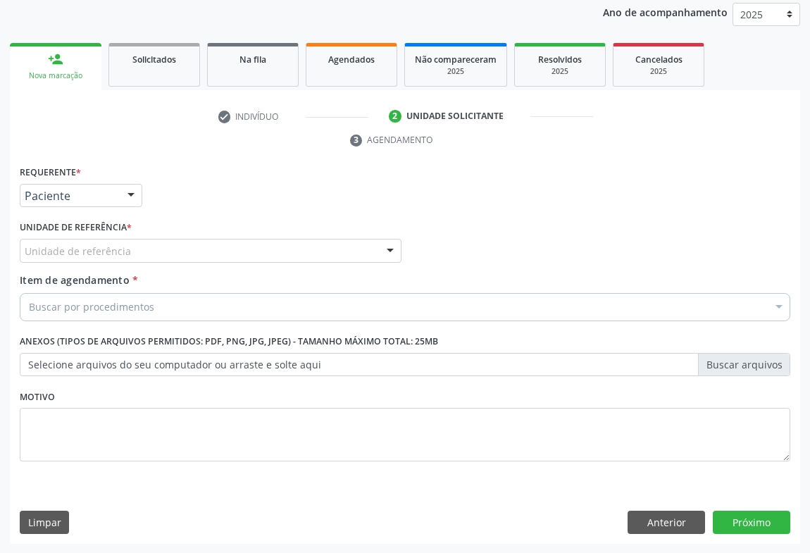
drag, startPoint x: 189, startPoint y: 251, endPoint x: 192, endPoint y: 284, distance: 33.3
click at [189, 256] on div "Unidade de referência" at bounding box center [211, 251] width 382 height 24
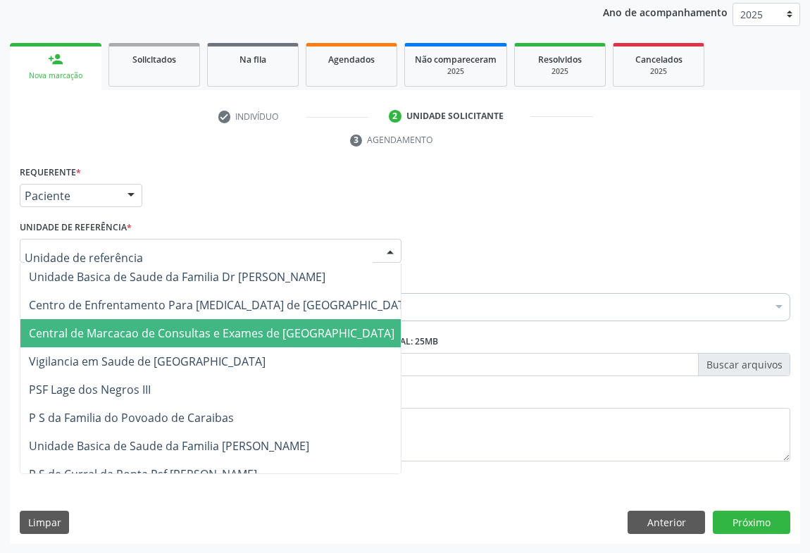
click at [209, 330] on span "Central de Marcacao de Consultas e Exames de [GEOGRAPHIC_DATA]" at bounding box center [212, 334] width 366 height 16
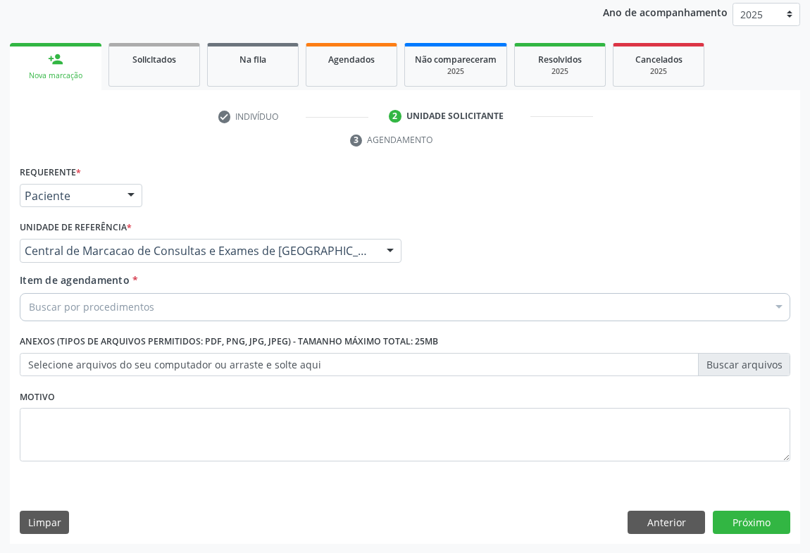
click at [230, 312] on div "Buscar por procedimentos" at bounding box center [405, 307] width 771 height 28
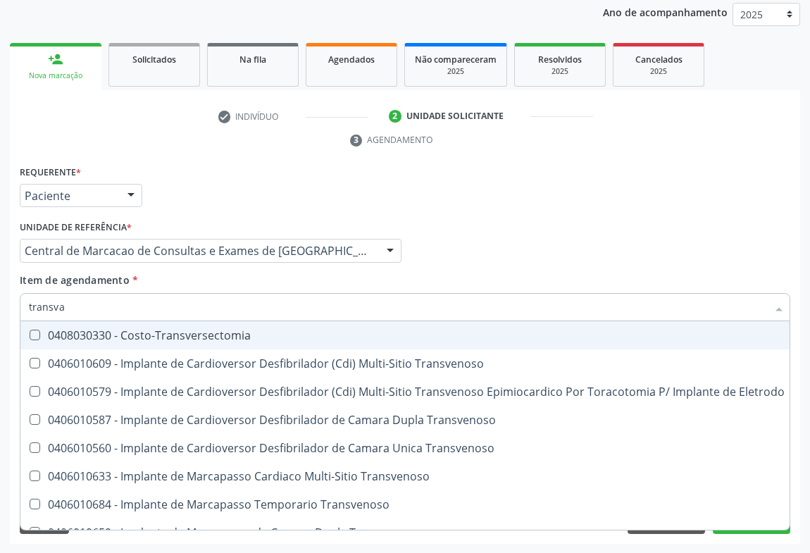
type input "transvag"
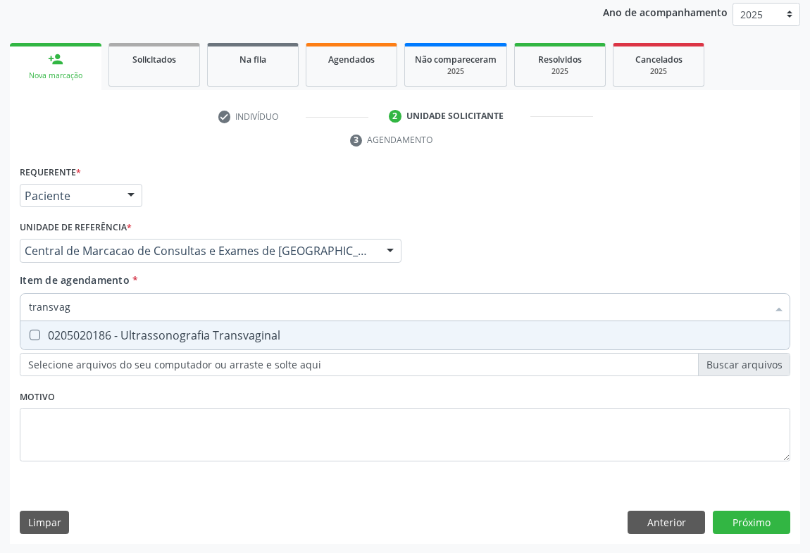
drag, startPoint x: 226, startPoint y: 332, endPoint x: 0, endPoint y: 218, distance: 253.0
click at [222, 332] on div "0205020186 - Ultrassonografia Transvaginal" at bounding box center [405, 335] width 753 height 11
checkbox Transvaginal "true"
click at [741, 514] on div "Requerente * Paciente Profissional de Saúde Paciente Nenhum resultado encontrad…" at bounding box center [405, 353] width 791 height 383
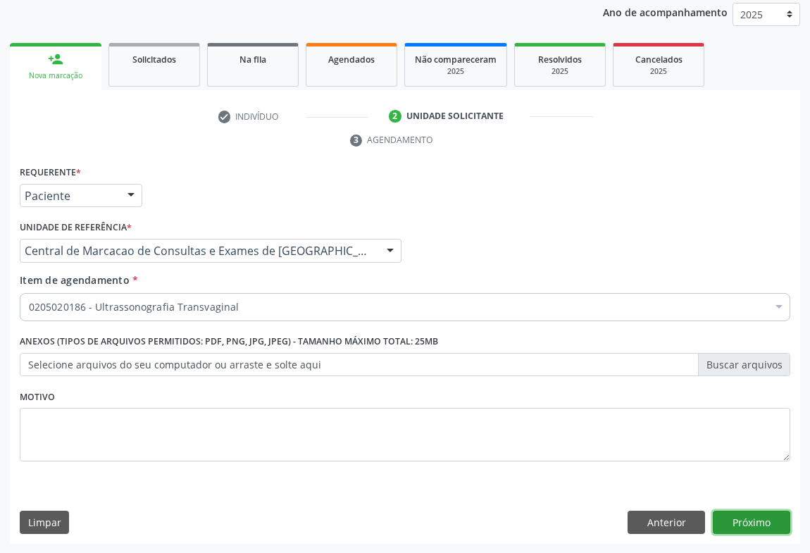
click at [729, 514] on button "Próximo" at bounding box center [752, 523] width 78 height 24
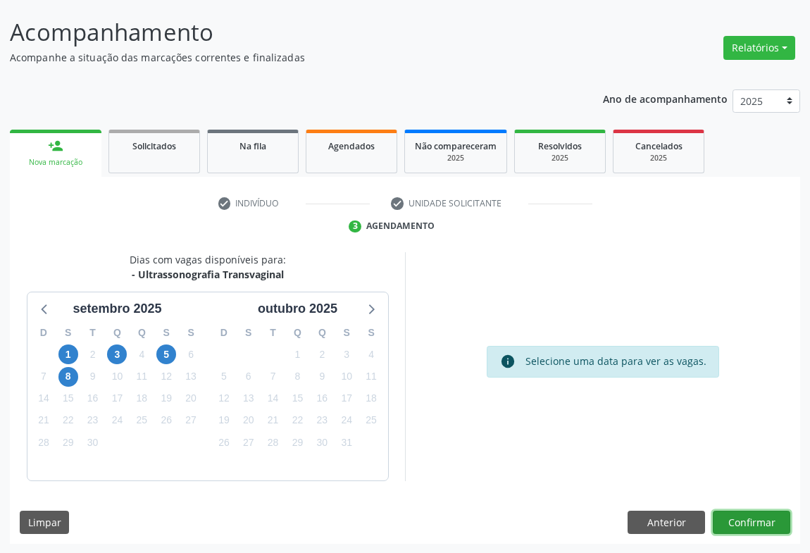
click at [760, 516] on button "Confirmar" at bounding box center [752, 523] width 78 height 24
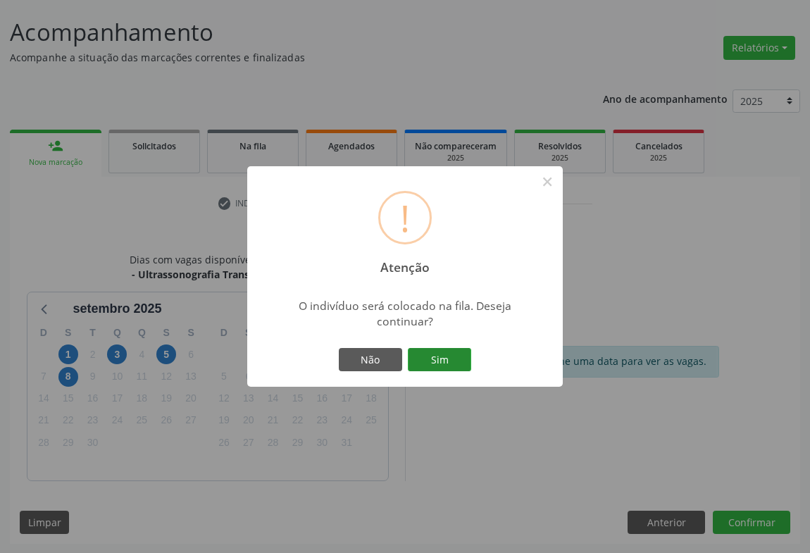
click at [447, 354] on button "Sim" at bounding box center [439, 360] width 63 height 24
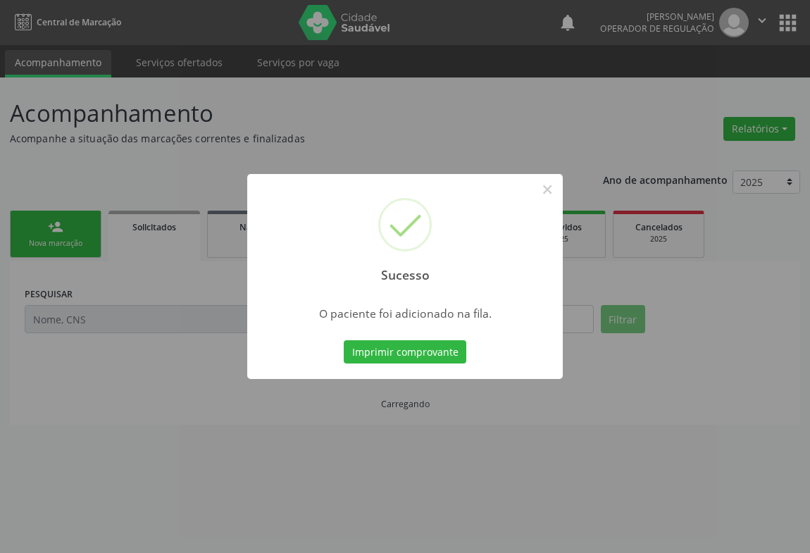
scroll to position [0, 0]
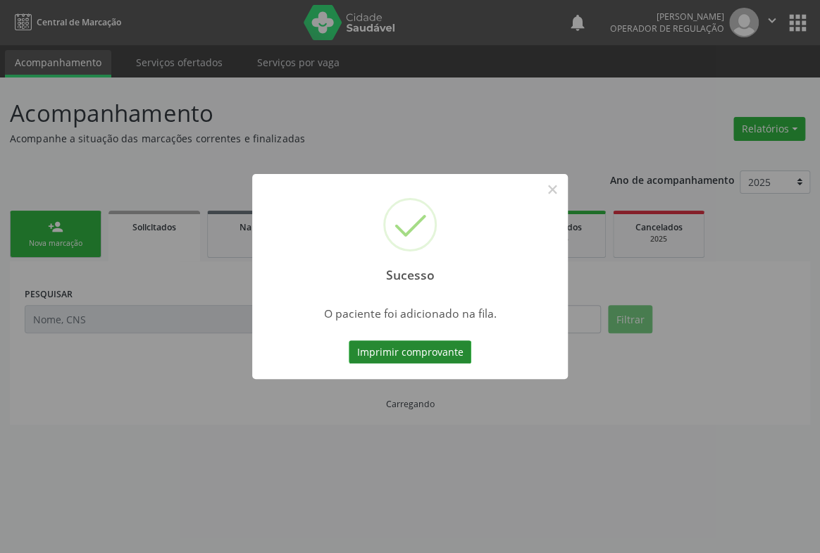
click at [444, 349] on button "Imprimir comprovante" at bounding box center [410, 352] width 123 height 24
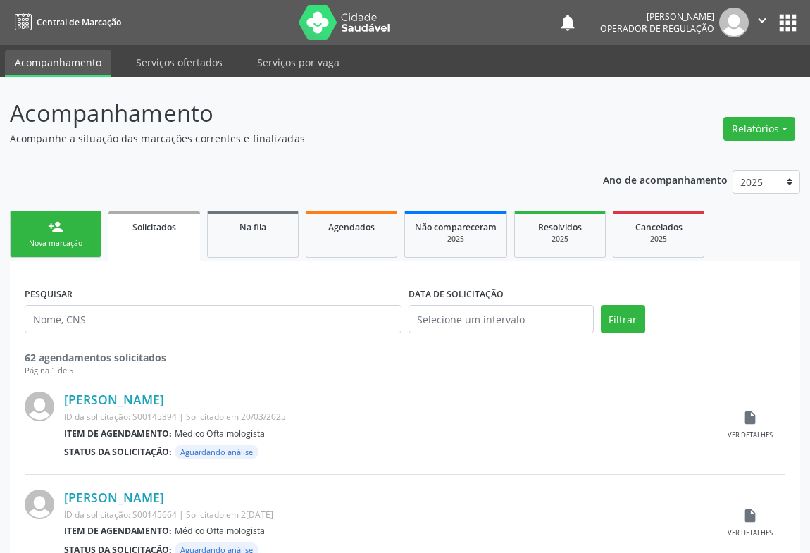
click at [77, 228] on link "person_add Nova marcação" at bounding box center [56, 234] width 92 height 47
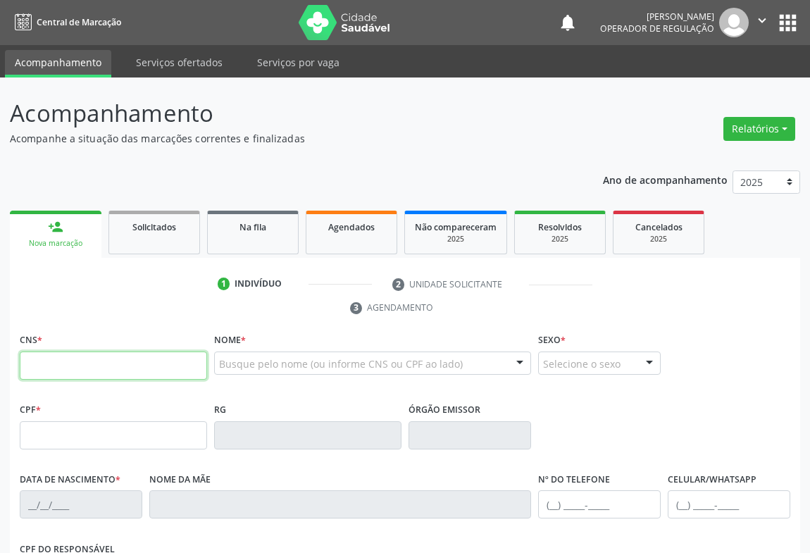
drag, startPoint x: 99, startPoint y: 357, endPoint x: 135, endPoint y: 333, distance: 43.2
click at [99, 357] on input "text" at bounding box center [113, 366] width 187 height 28
click at [84, 357] on input "text" at bounding box center [113, 366] width 187 height 28
click at [48, 376] on input "text" at bounding box center [113, 366] width 187 height 28
type input "708 2031 1881 6641"
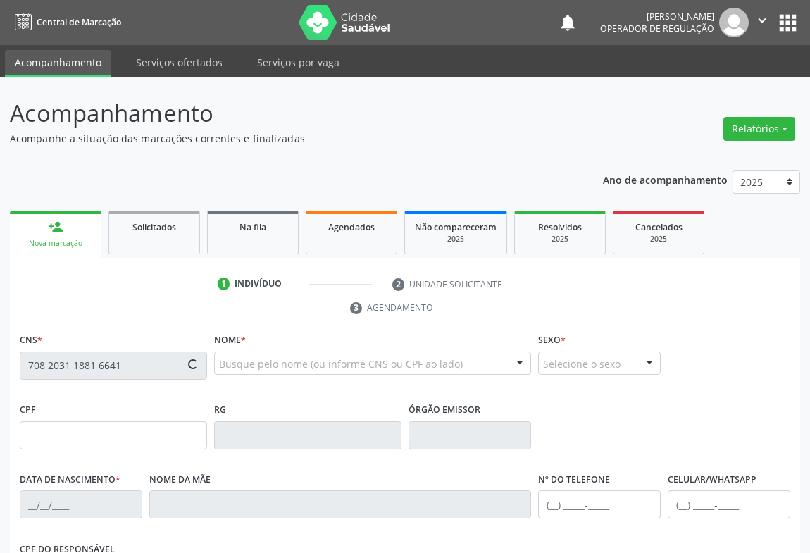
type input "1265570477"
type input "0[DATE]"
type input "[PHONE_NUMBER]"
type input "016.469.915-59"
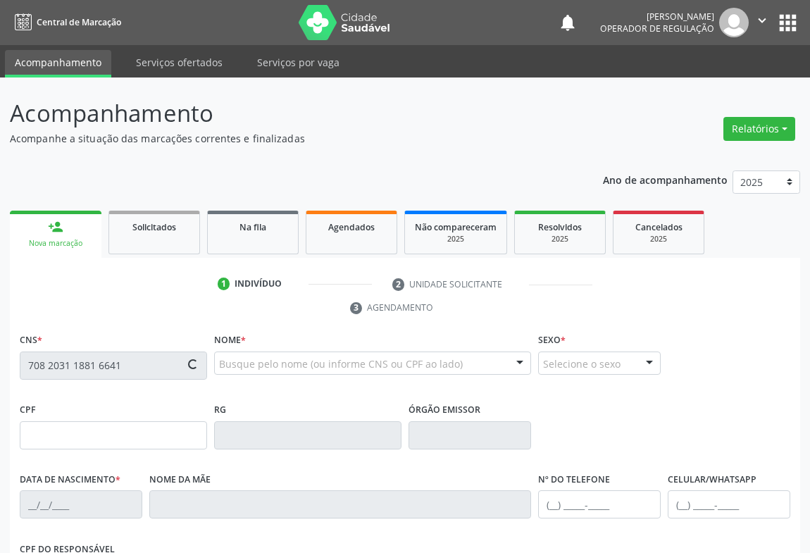
type input "S/N"
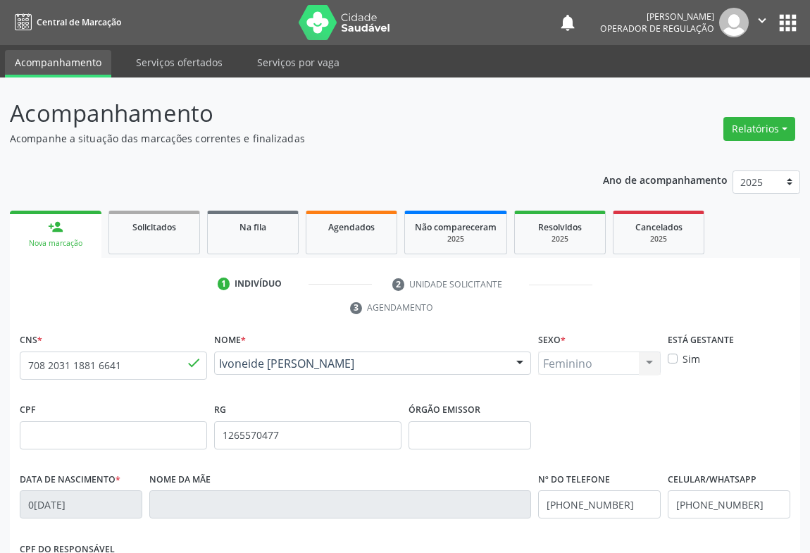
scroll to position [233, 0]
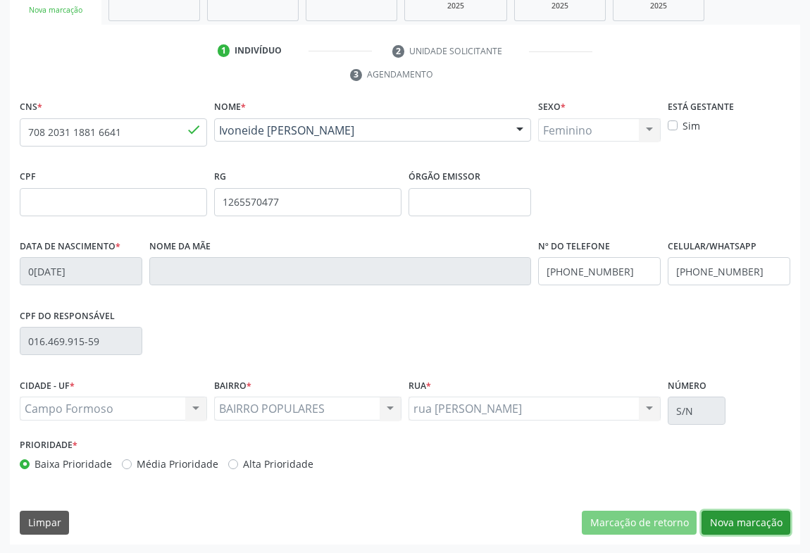
click at [736, 521] on button "Nova marcação" at bounding box center [746, 523] width 89 height 24
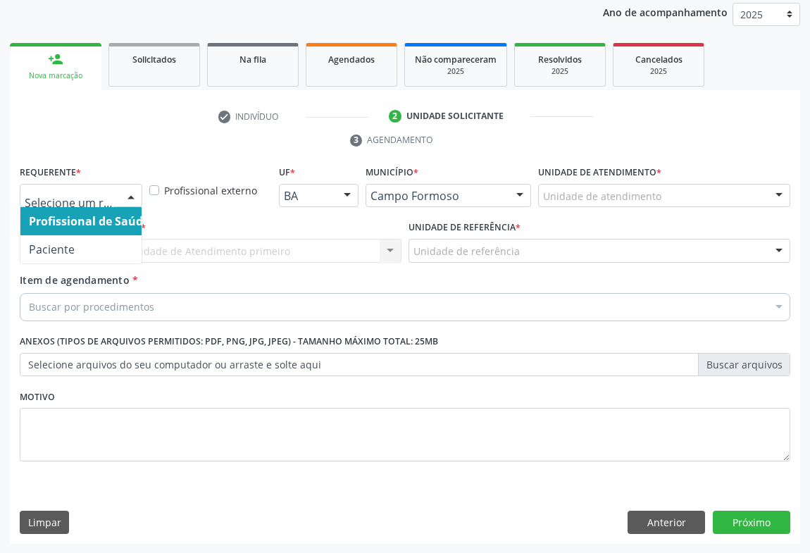
drag, startPoint x: 129, startPoint y: 197, endPoint x: 111, endPoint y: 229, distance: 36.9
click at [127, 198] on div at bounding box center [130, 197] width 21 height 24
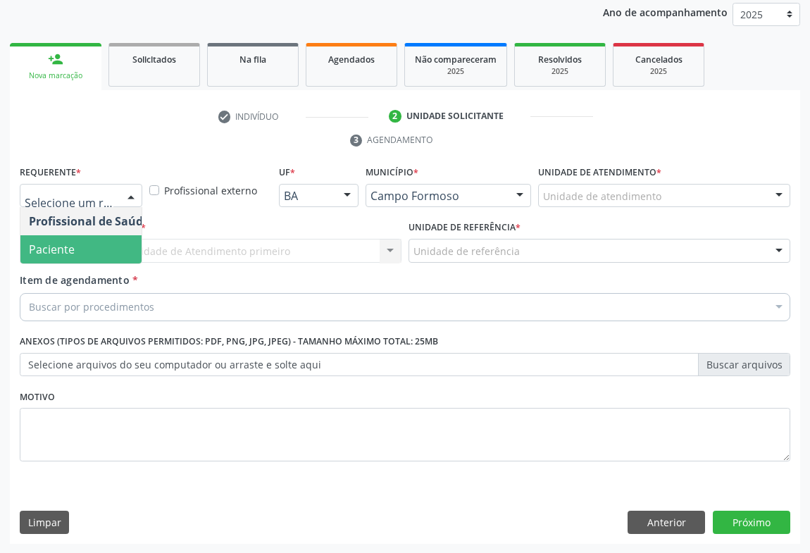
click at [84, 251] on span "Paciente" at bounding box center [88, 249] width 137 height 28
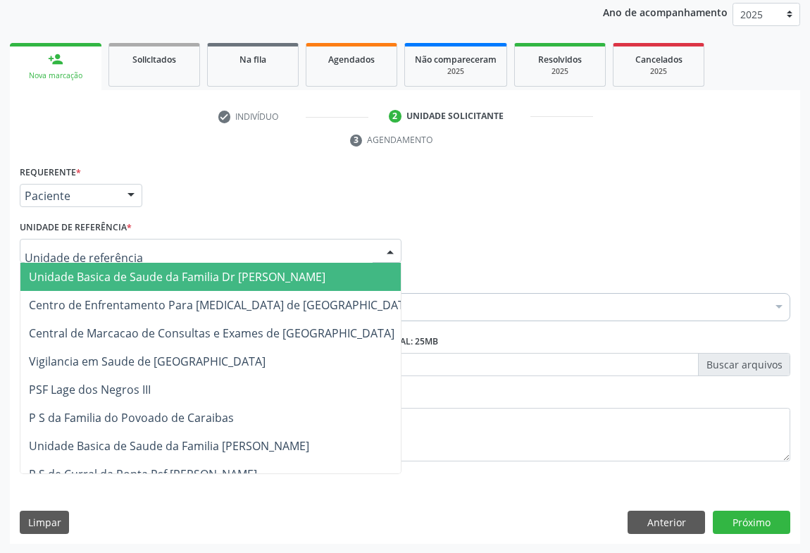
click at [188, 250] on div at bounding box center [211, 251] width 382 height 24
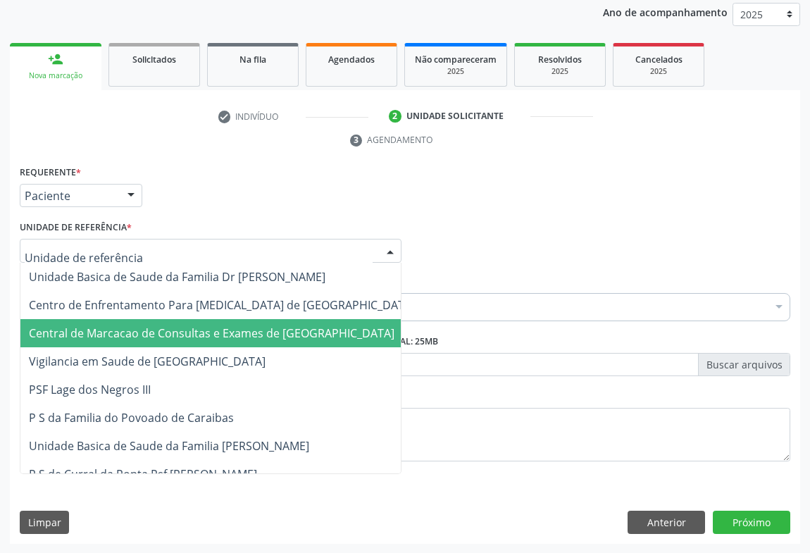
click at [197, 319] on span "Central de Marcacao de Consultas e Exames de [GEOGRAPHIC_DATA]" at bounding box center [221, 333] width 403 height 28
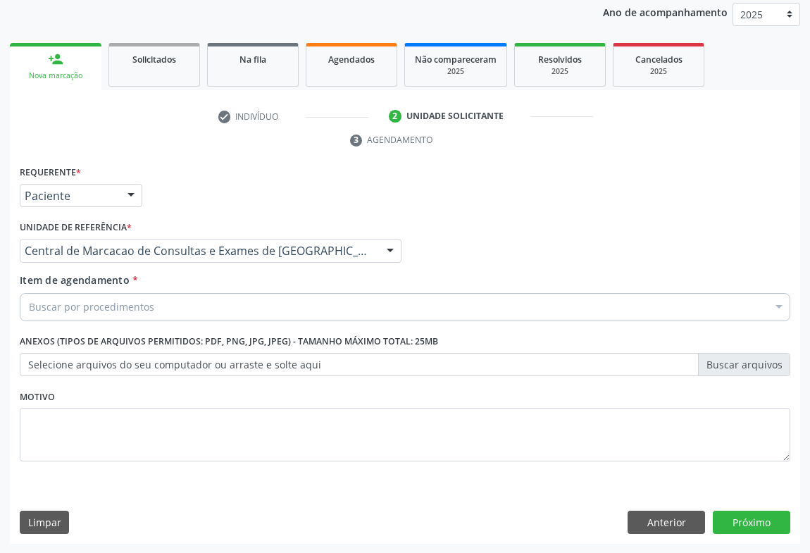
click at [225, 304] on div "Buscar por procedimentos" at bounding box center [405, 307] width 771 height 28
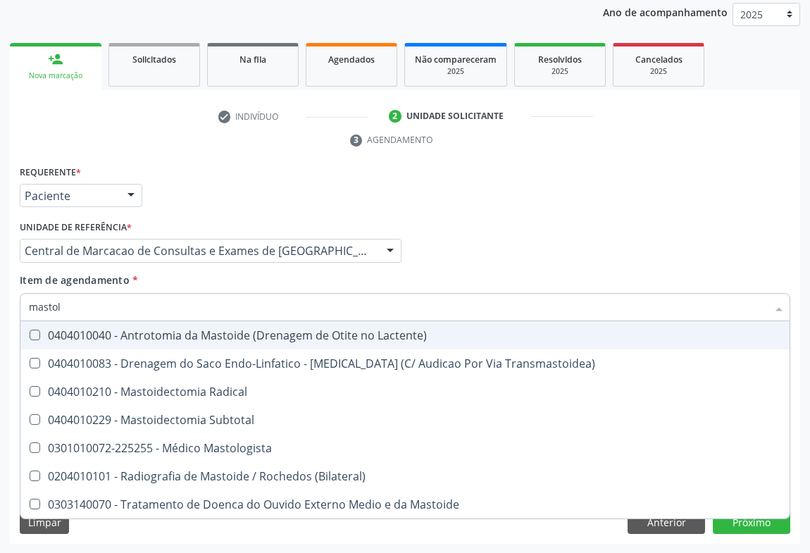
type input "mastolo"
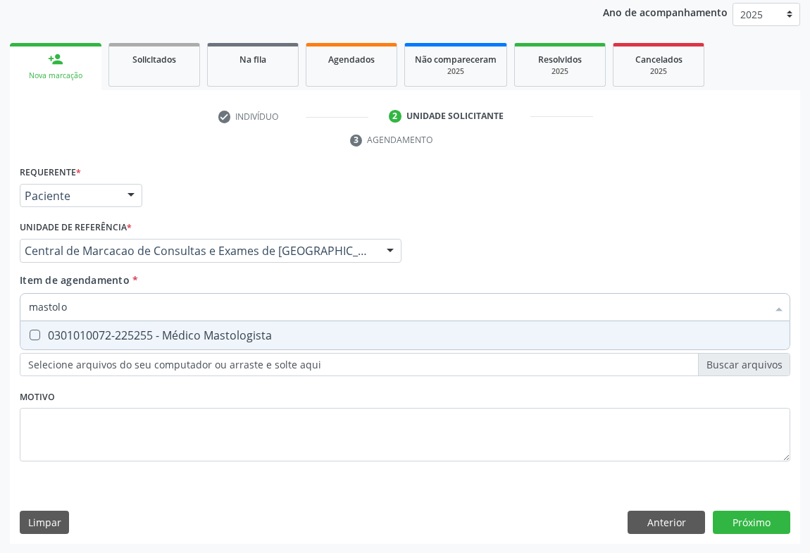
click at [211, 339] on div "0301010072-225255 - Médico Mastologista" at bounding box center [405, 335] width 753 height 11
checkbox Mastologista "true"
click at [216, 296] on input "mastolo" at bounding box center [398, 307] width 738 height 28
type input "tr"
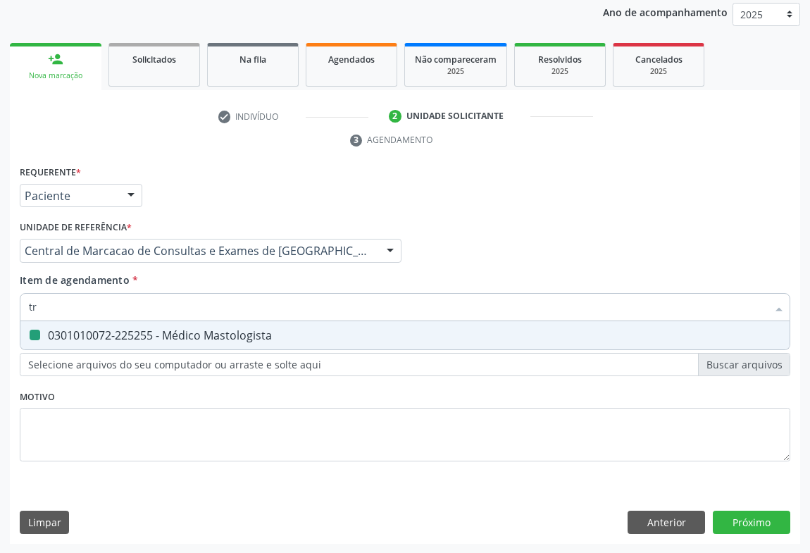
checkbox Mastologista "false"
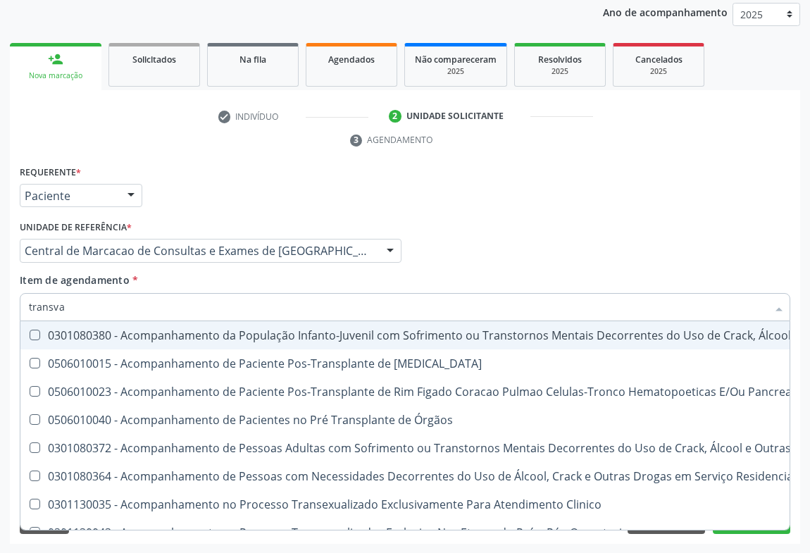
type input "transvag"
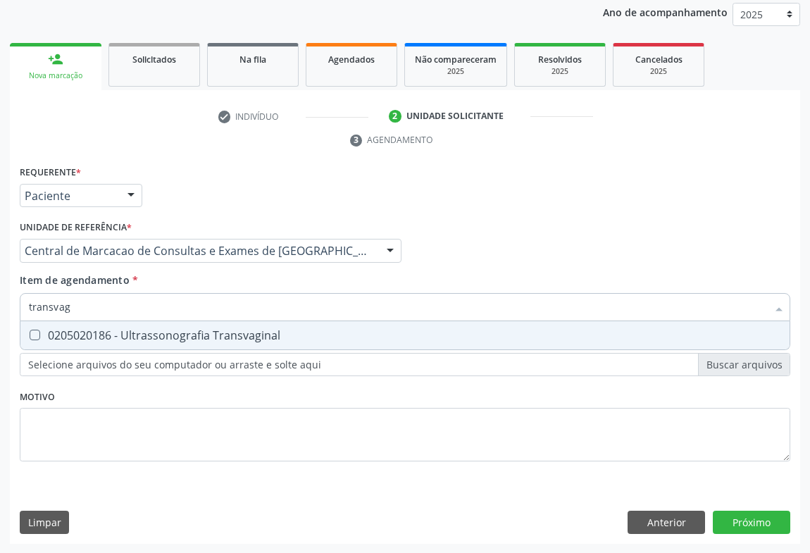
click at [202, 333] on div "0205020186 - Ultrassonografia Transvaginal" at bounding box center [405, 335] width 753 height 11
checkbox Transvaginal "true"
click at [748, 517] on div "Requerente * Paciente Profissional de Saúde Paciente Nenhum resultado encontrad…" at bounding box center [405, 353] width 791 height 383
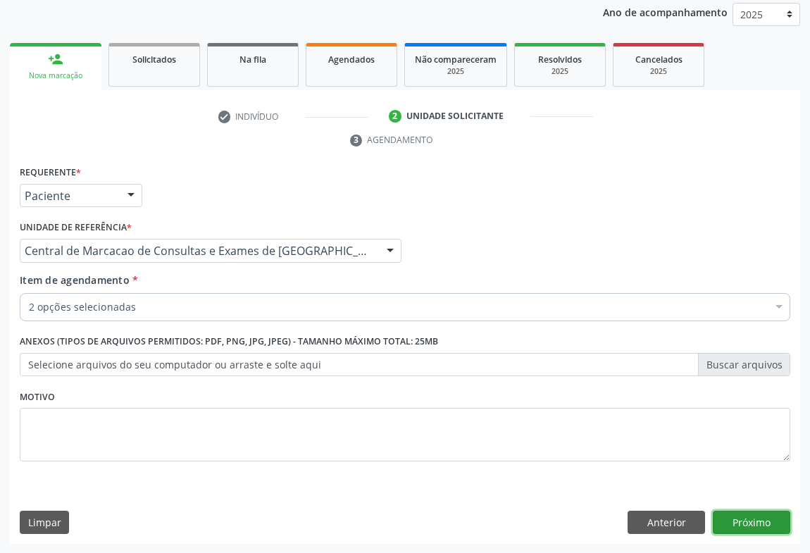
click at [733, 512] on button "Próximo" at bounding box center [752, 523] width 78 height 24
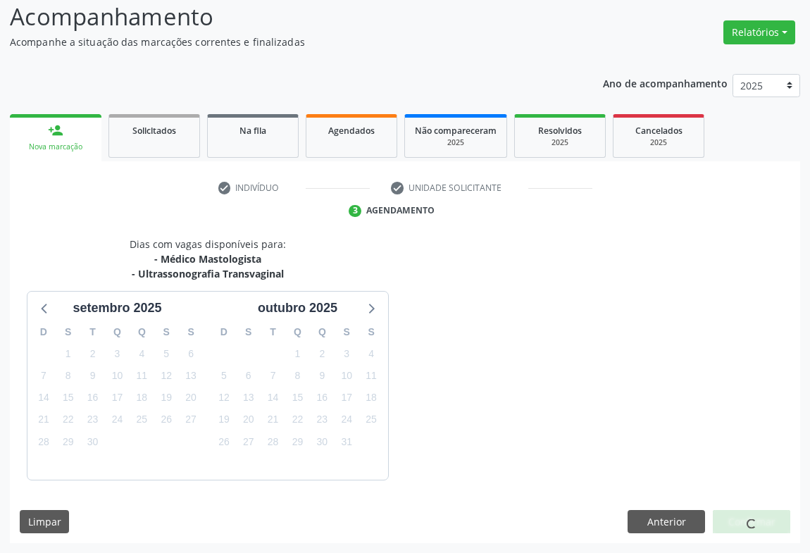
scroll to position [137, 0]
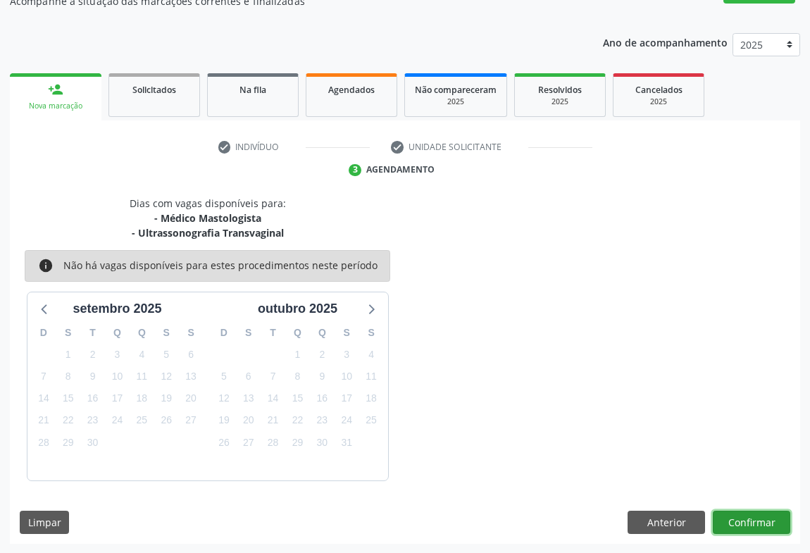
click at [736, 516] on button "Confirmar" at bounding box center [752, 523] width 78 height 24
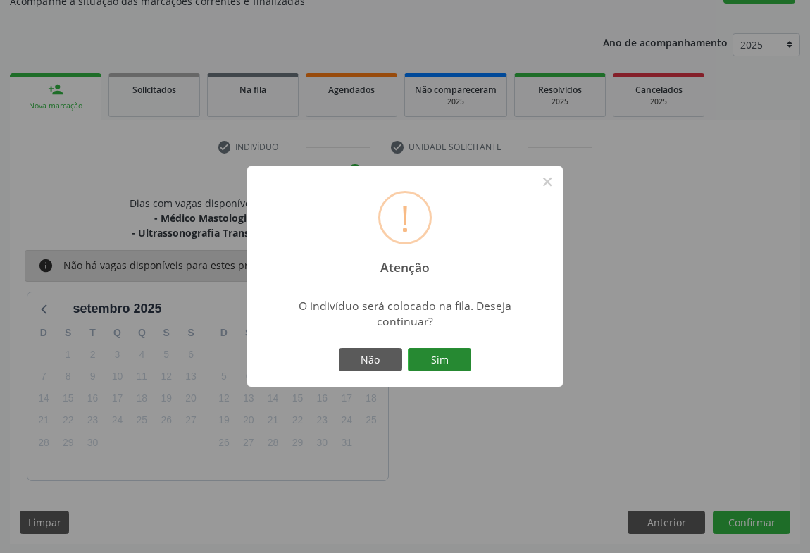
click at [438, 358] on button "Sim" at bounding box center [439, 360] width 63 height 24
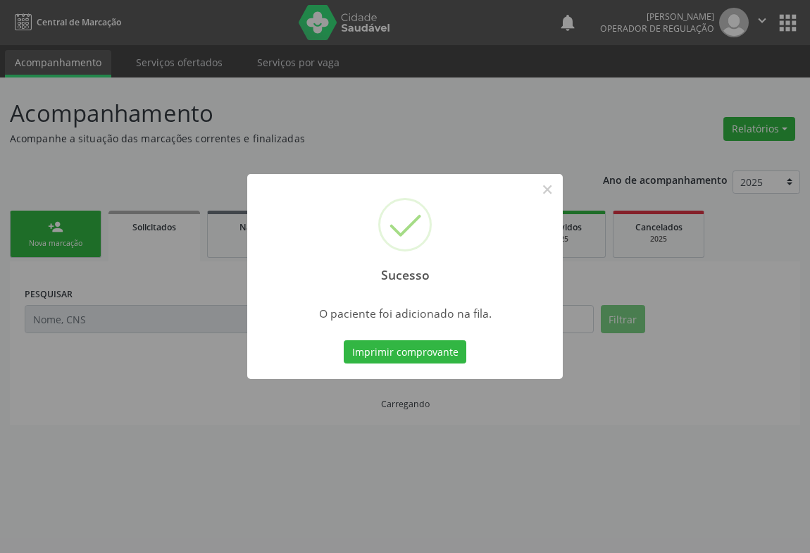
scroll to position [0, 0]
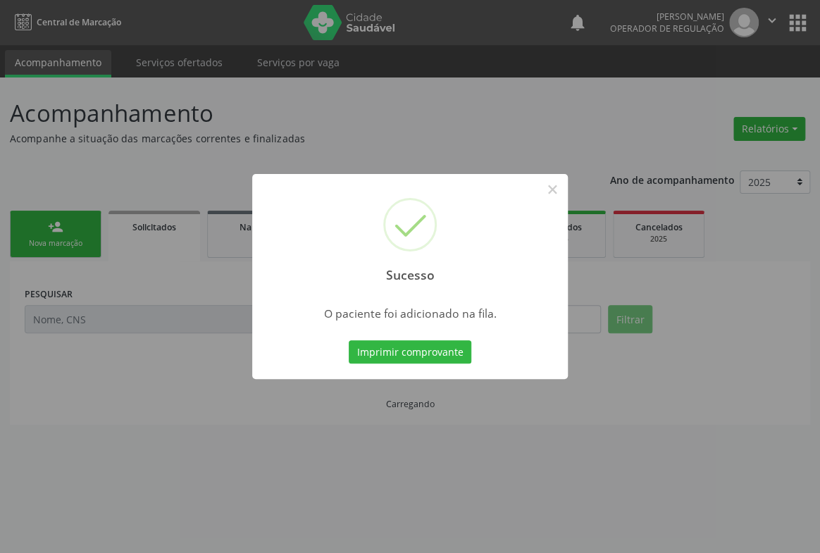
click at [438, 358] on button "Imprimir comprovante" at bounding box center [410, 352] width 123 height 24
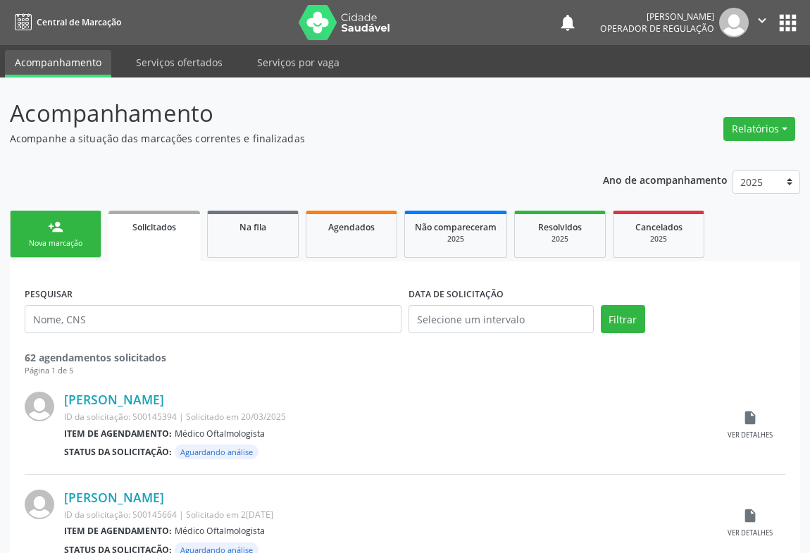
click at [75, 223] on link "person_add Nova marcação" at bounding box center [56, 234] width 92 height 47
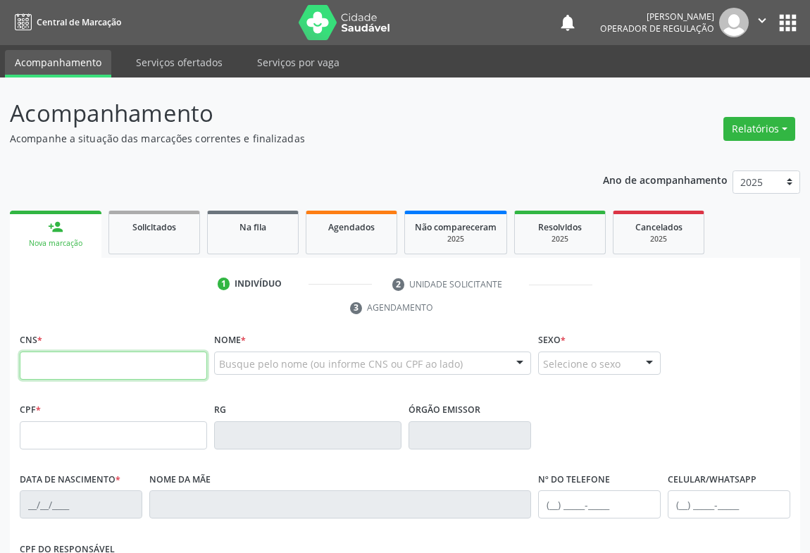
click at [109, 354] on input "text" at bounding box center [113, 366] width 187 height 28
paste input "708 2031 1881 6641"
type input "708 2031 1881 6641"
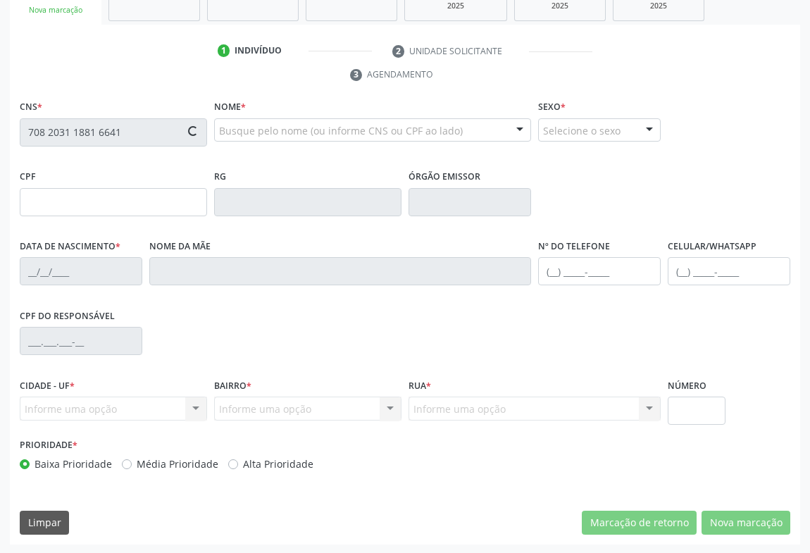
type input "1265570477"
type input "0[DATE]"
type input "[PHONE_NUMBER]"
type input "016.469.915-59"
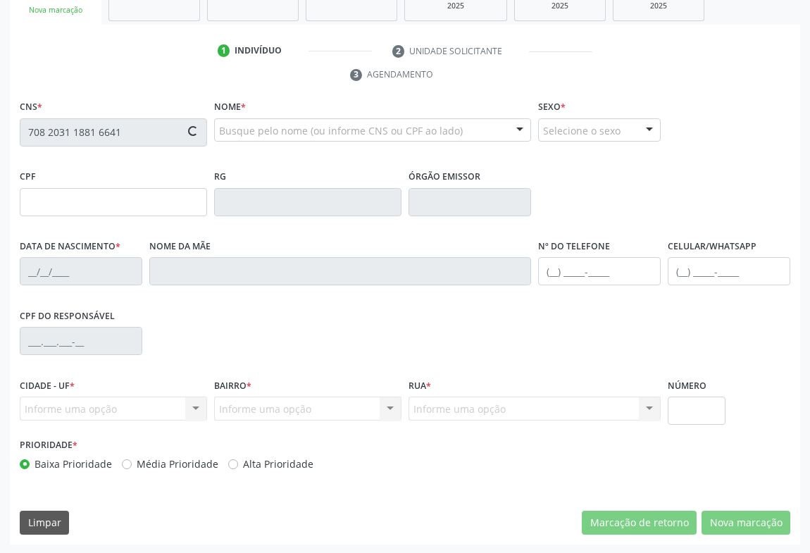
type input "S/N"
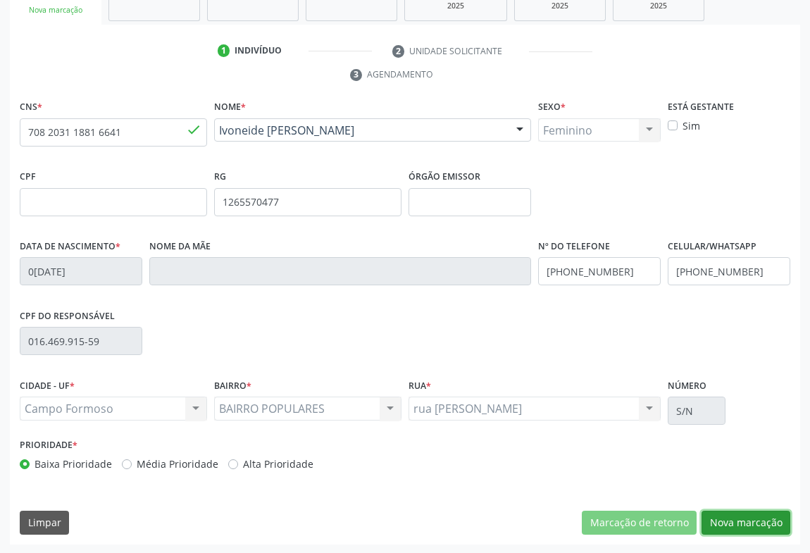
click at [766, 513] on button "Nova marcação" at bounding box center [746, 523] width 89 height 24
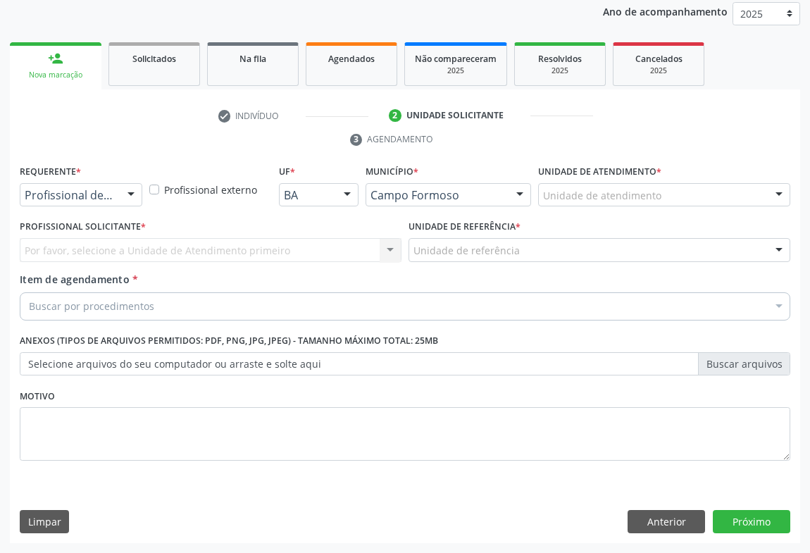
scroll to position [168, 0]
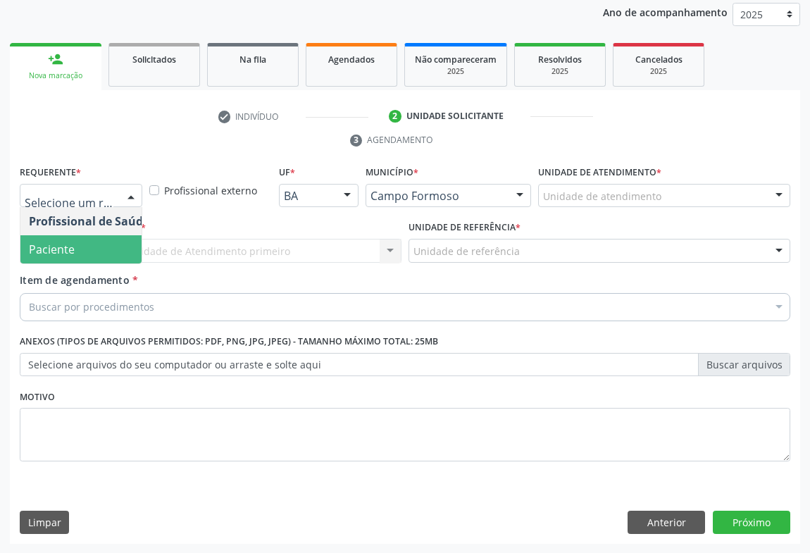
click at [105, 257] on span "Paciente" at bounding box center [88, 249] width 137 height 28
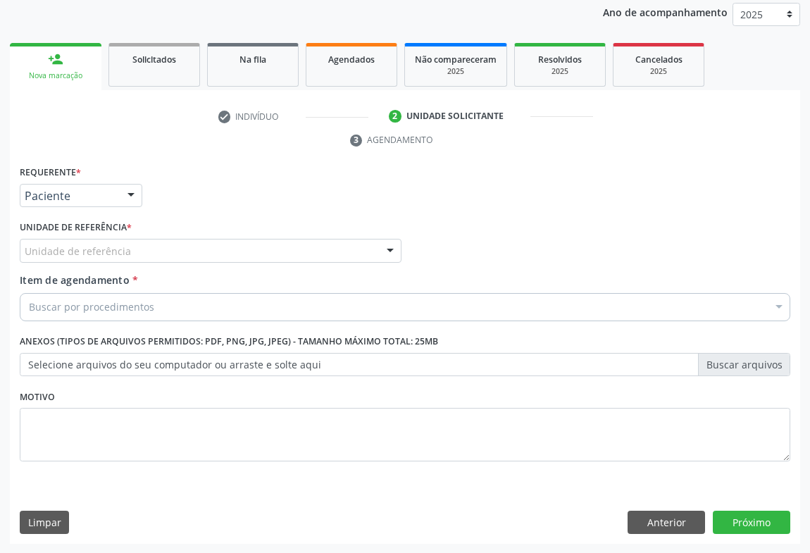
drag, startPoint x: 190, startPoint y: 247, endPoint x: 196, endPoint y: 306, distance: 60.2
click at [190, 254] on div "Unidade de referência" at bounding box center [211, 251] width 382 height 24
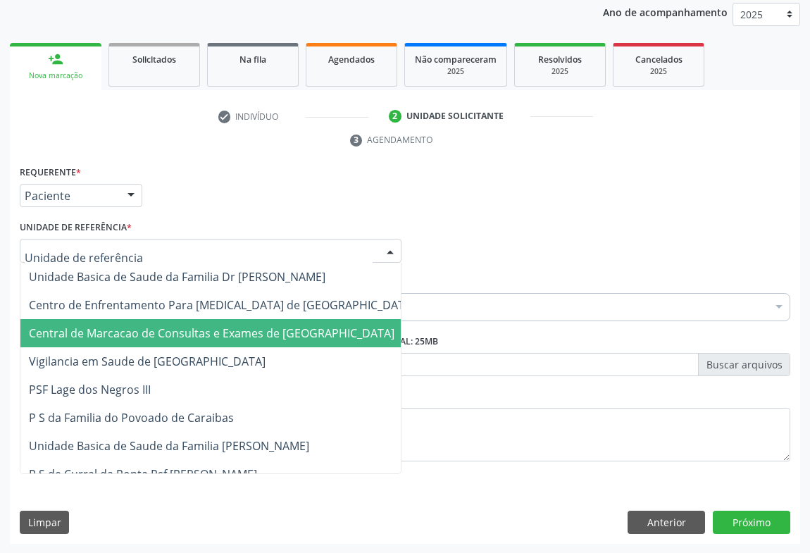
click at [206, 326] on span "Central de Marcacao de Consultas e Exames de [GEOGRAPHIC_DATA]" at bounding box center [212, 334] width 366 height 16
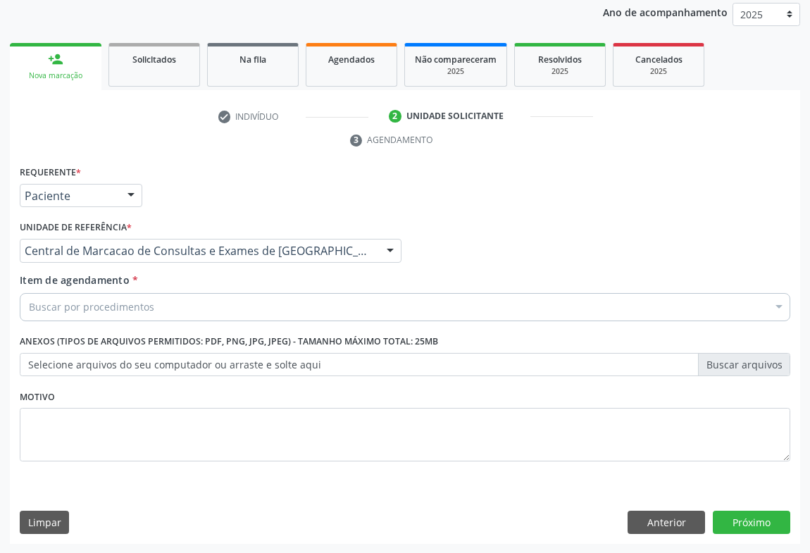
click at [231, 305] on div "Buscar por procedimentos" at bounding box center [405, 307] width 771 height 28
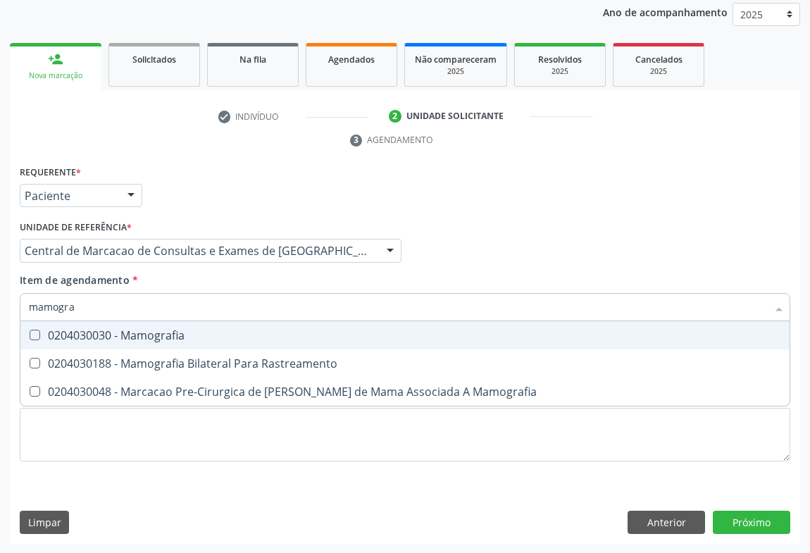
type input "mamograf"
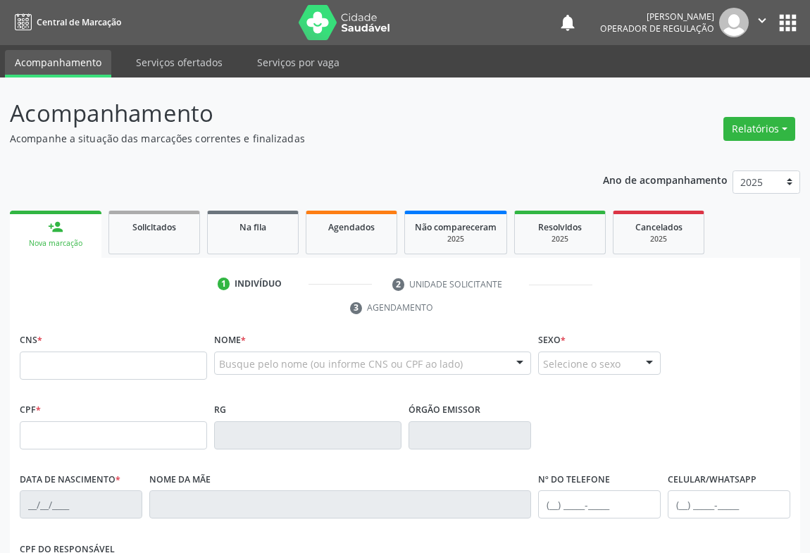
click at [154, 370] on input "text" at bounding box center [113, 366] width 187 height 28
type input "707 4030 9227 8877"
type input "0850160987"
type input "02/08/1975"
type input "(74) 99140-4943"
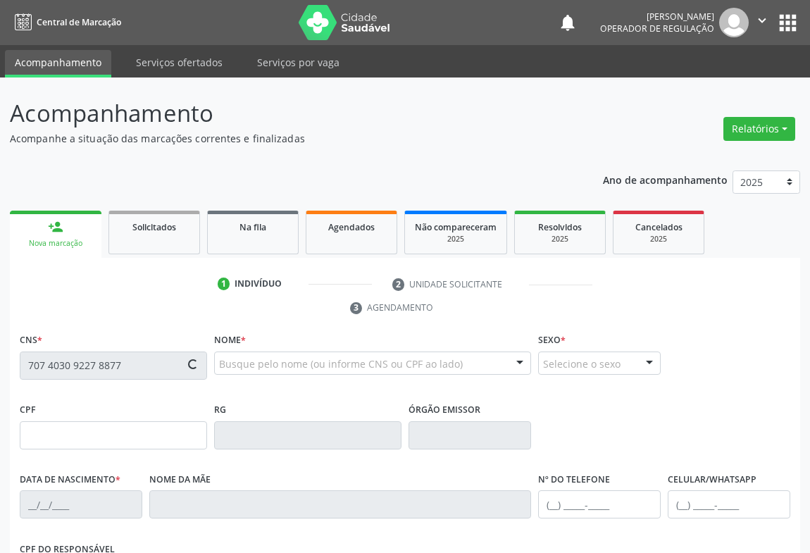
type input "(74) 99140-4943"
type input "501"
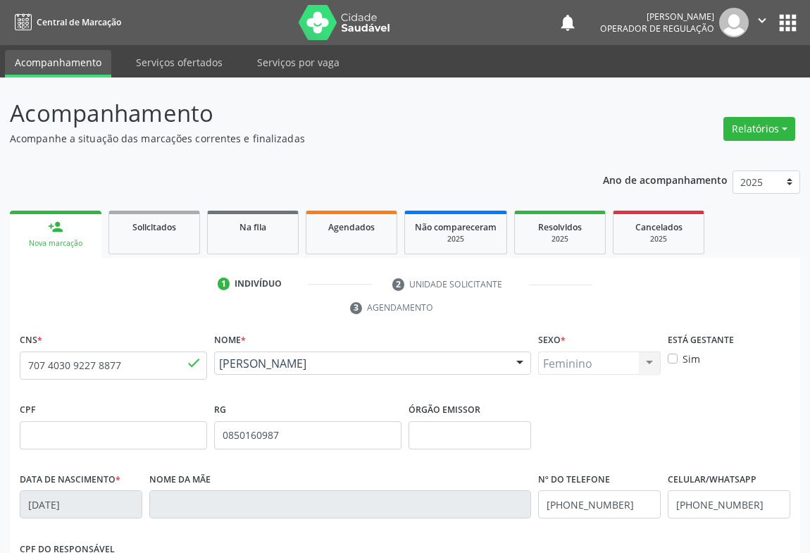
scroll to position [233, 0]
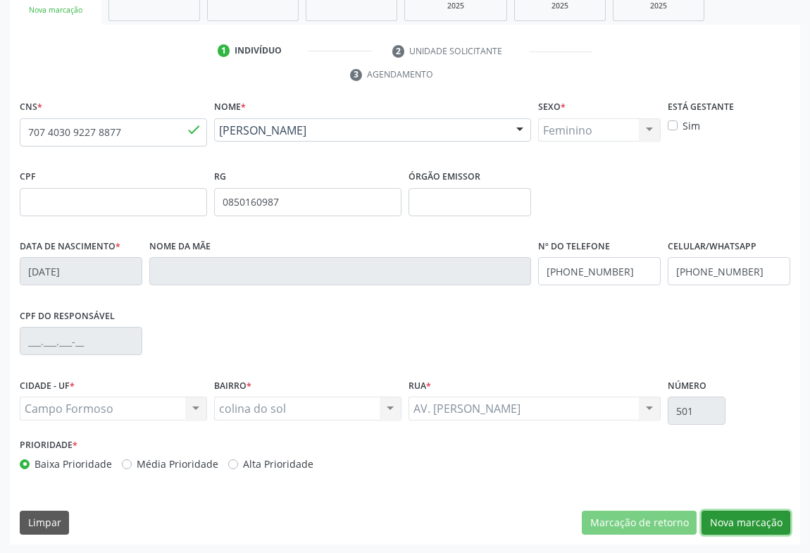
click at [769, 518] on button "Nova marcação" at bounding box center [746, 523] width 89 height 24
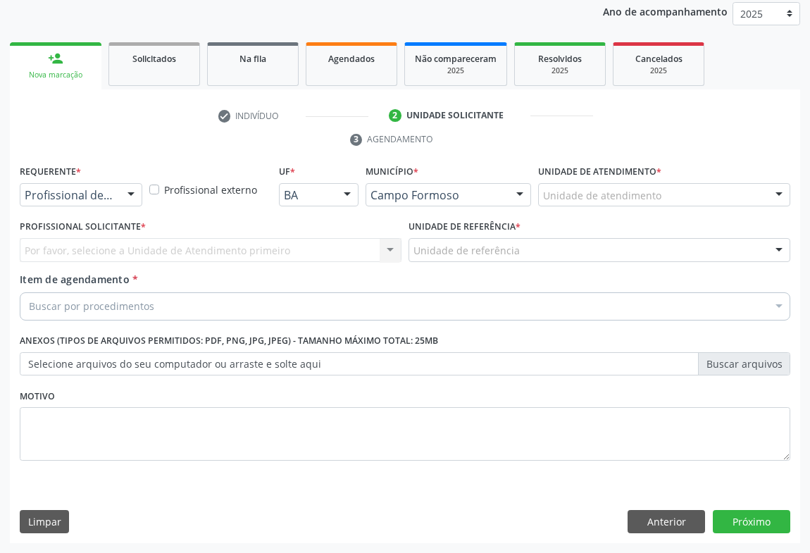
scroll to position [168, 0]
drag, startPoint x: 92, startPoint y: 194, endPoint x: 92, endPoint y: 205, distance: 11.3
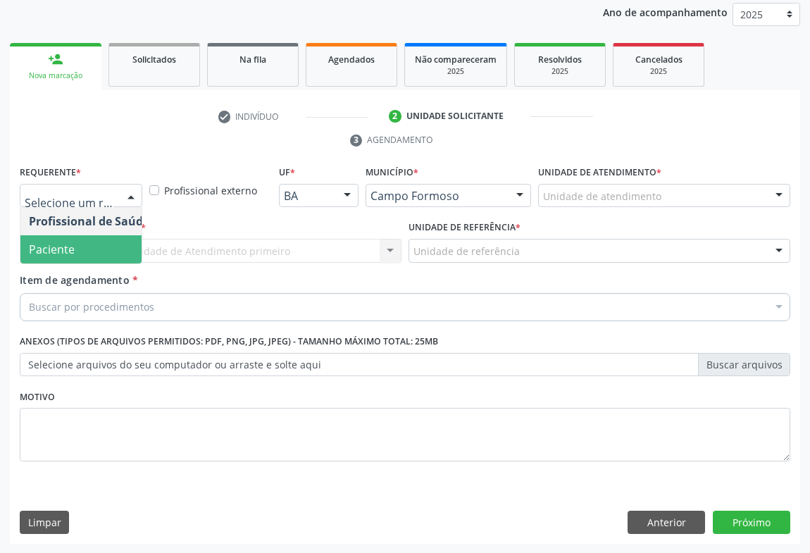
click at [81, 253] on span "Paciente" at bounding box center [88, 249] width 137 height 28
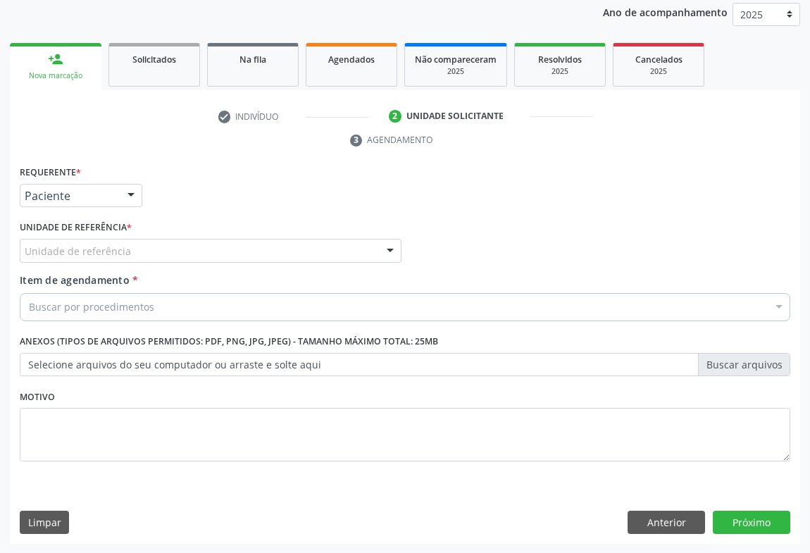
click at [195, 246] on div "Unidade de referência" at bounding box center [211, 251] width 382 height 24
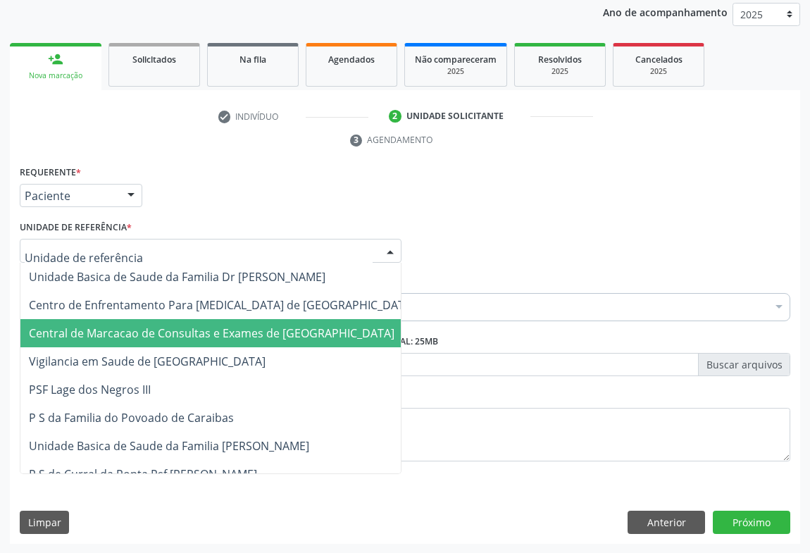
click at [231, 330] on span "Central de Marcacao de Consultas e Exames de [GEOGRAPHIC_DATA]" at bounding box center [212, 334] width 366 height 16
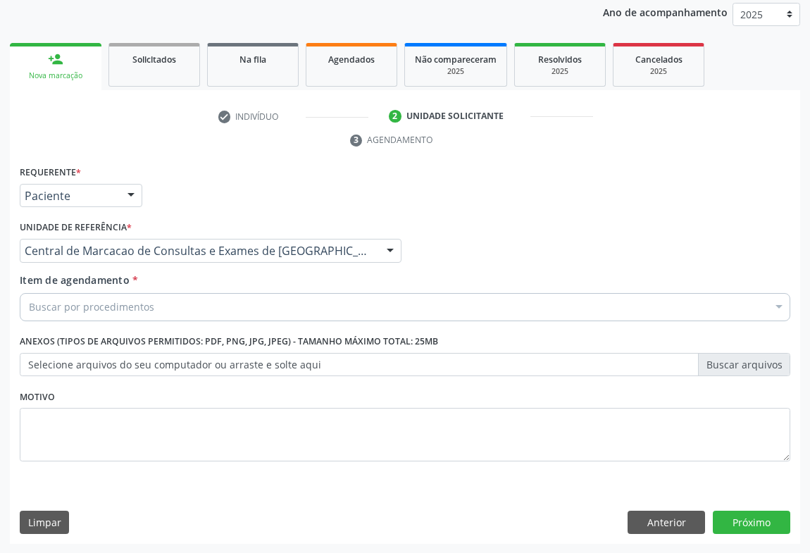
click at [251, 309] on div "Buscar por procedimentos" at bounding box center [405, 307] width 771 height 28
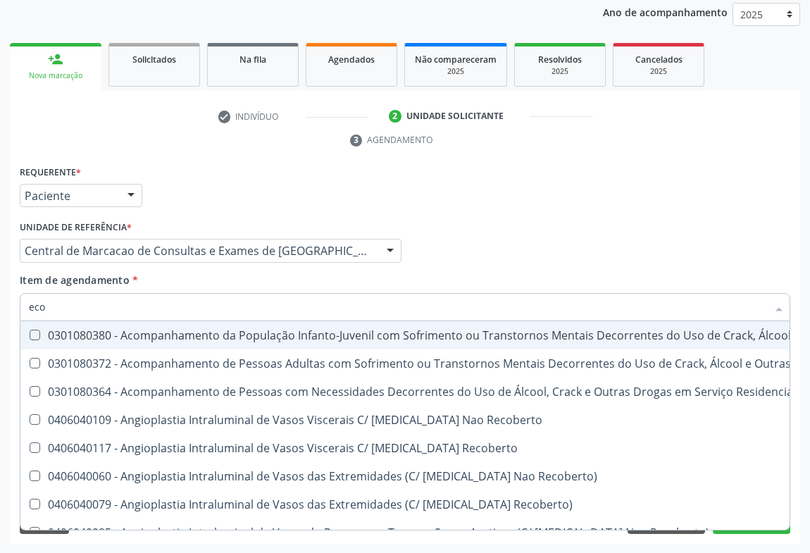
type input "ecoc"
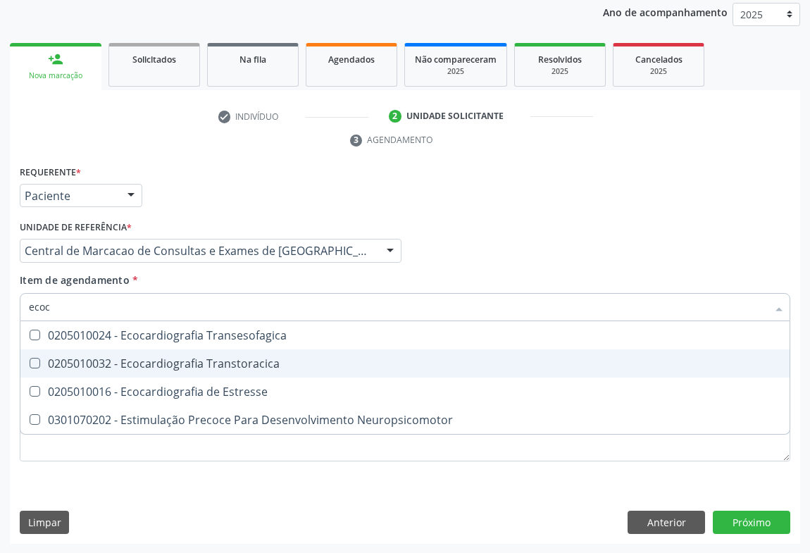
click at [218, 358] on div "0205010032 - Ecocardiografia Transtoracica" at bounding box center [405, 363] width 753 height 11
checkbox Transtoracica "true"
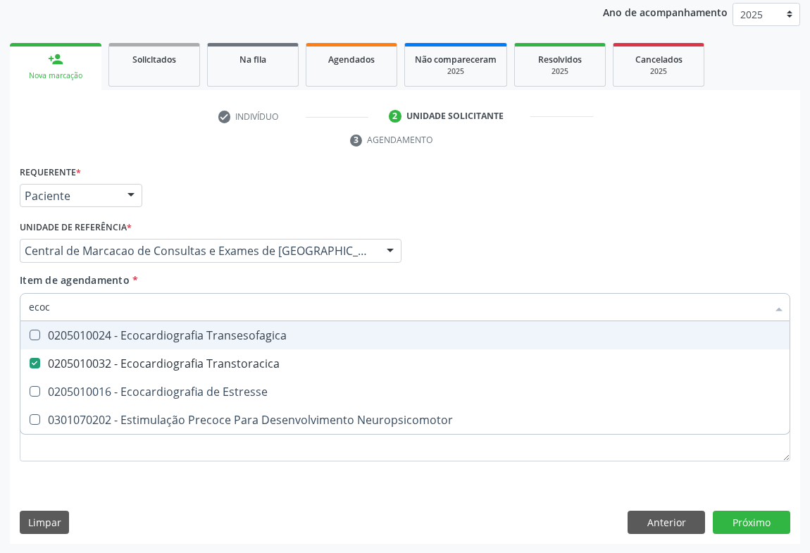
click at [444, 244] on div "Profissional Solicitante Por favor, selecione a Unidade de Atendimento primeiro…" at bounding box center [405, 244] width 778 height 55
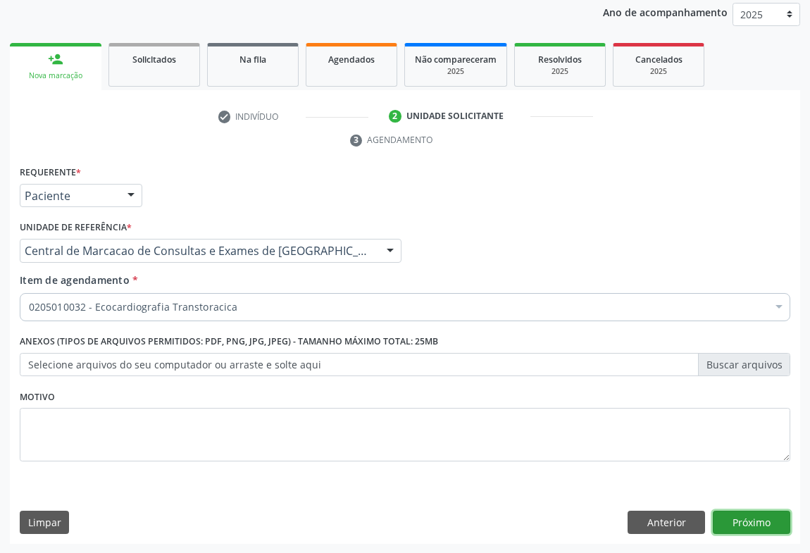
click at [733, 519] on button "Próximo" at bounding box center [752, 523] width 78 height 24
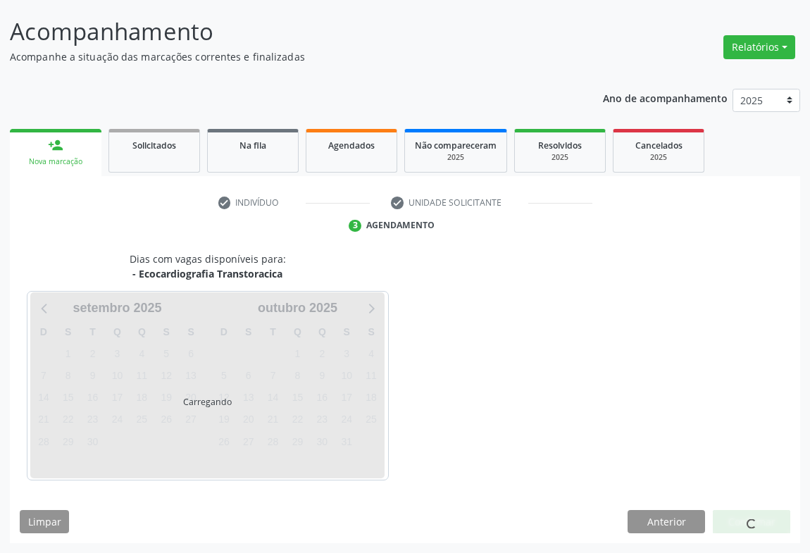
scroll to position [81, 0]
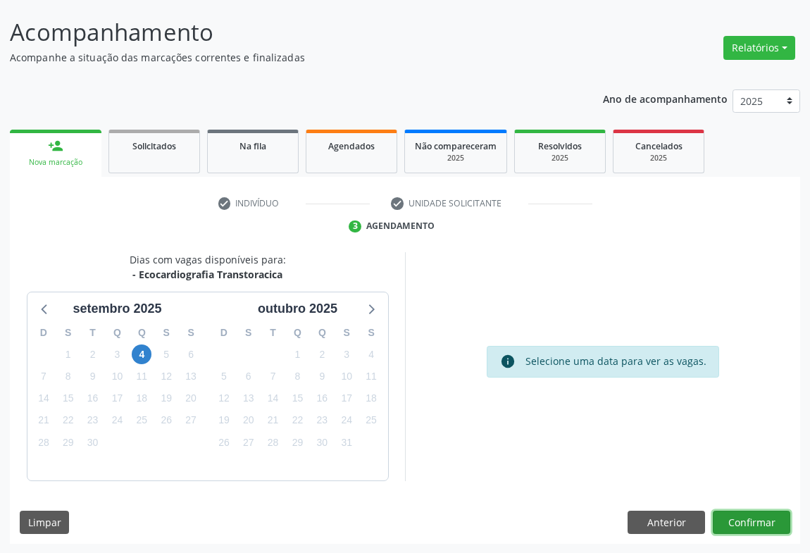
click at [744, 527] on button "Confirmar" at bounding box center [752, 523] width 78 height 24
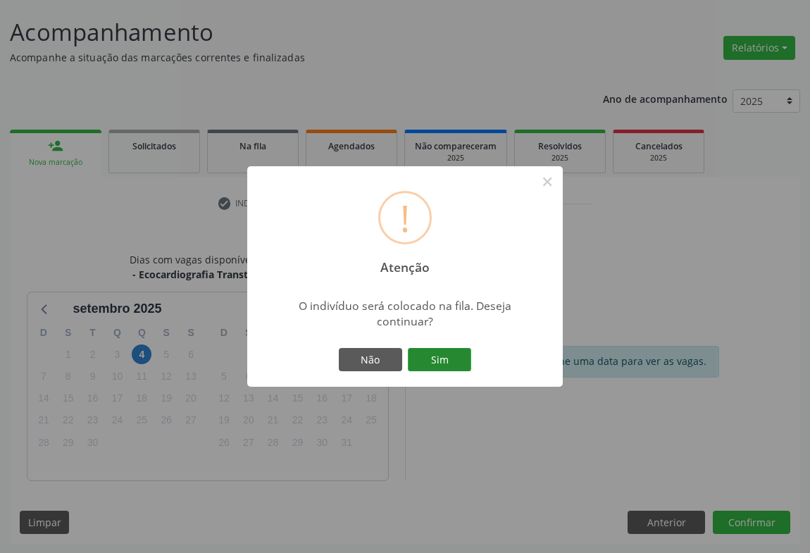
click at [461, 366] on button "Sim" at bounding box center [439, 360] width 63 height 24
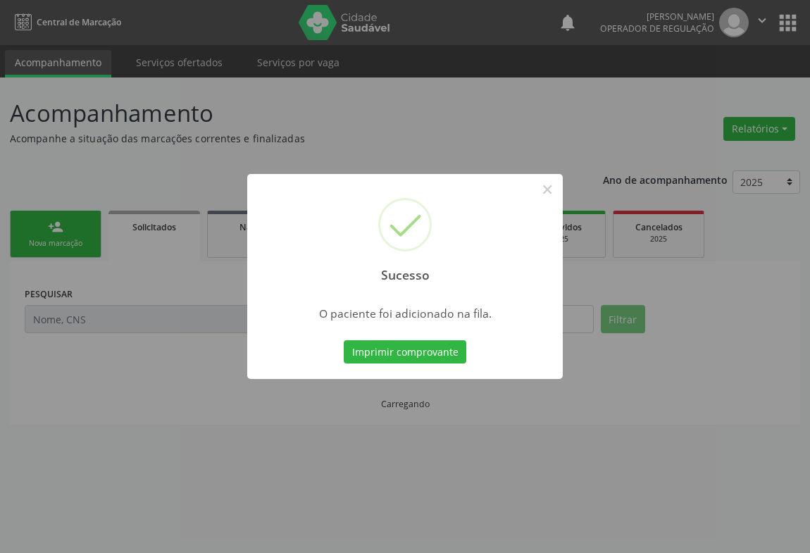
scroll to position [0, 0]
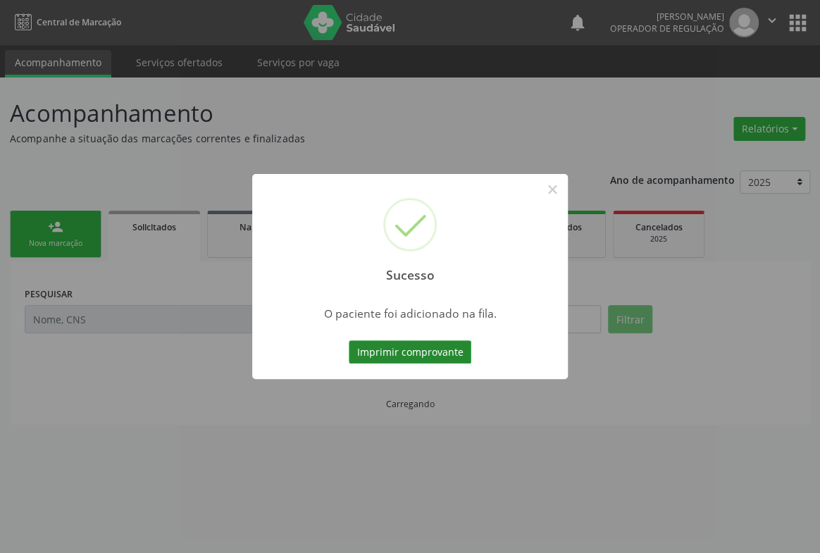
click at [448, 354] on button "Imprimir comprovante" at bounding box center [410, 352] width 123 height 24
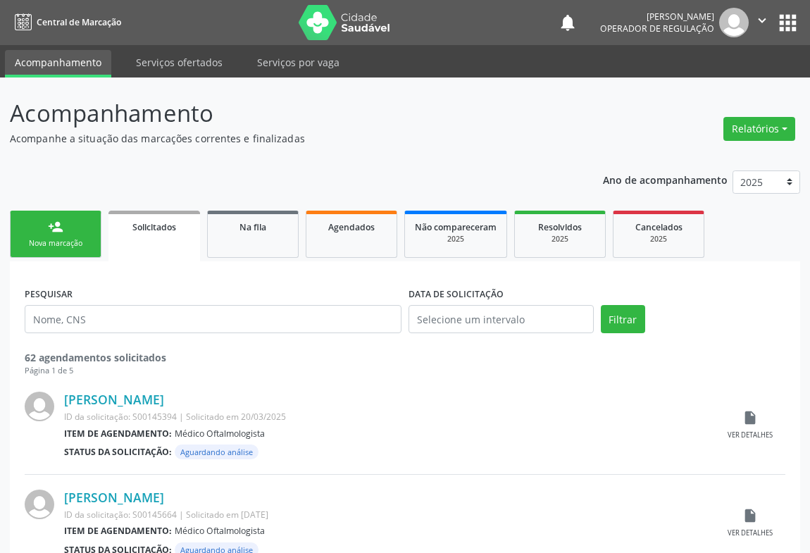
click at [761, 8] on button "" at bounding box center [762, 23] width 27 height 30
click at [722, 84] on link "Sair" at bounding box center [726, 86] width 97 height 20
